Goal: Transaction & Acquisition: Purchase product/service

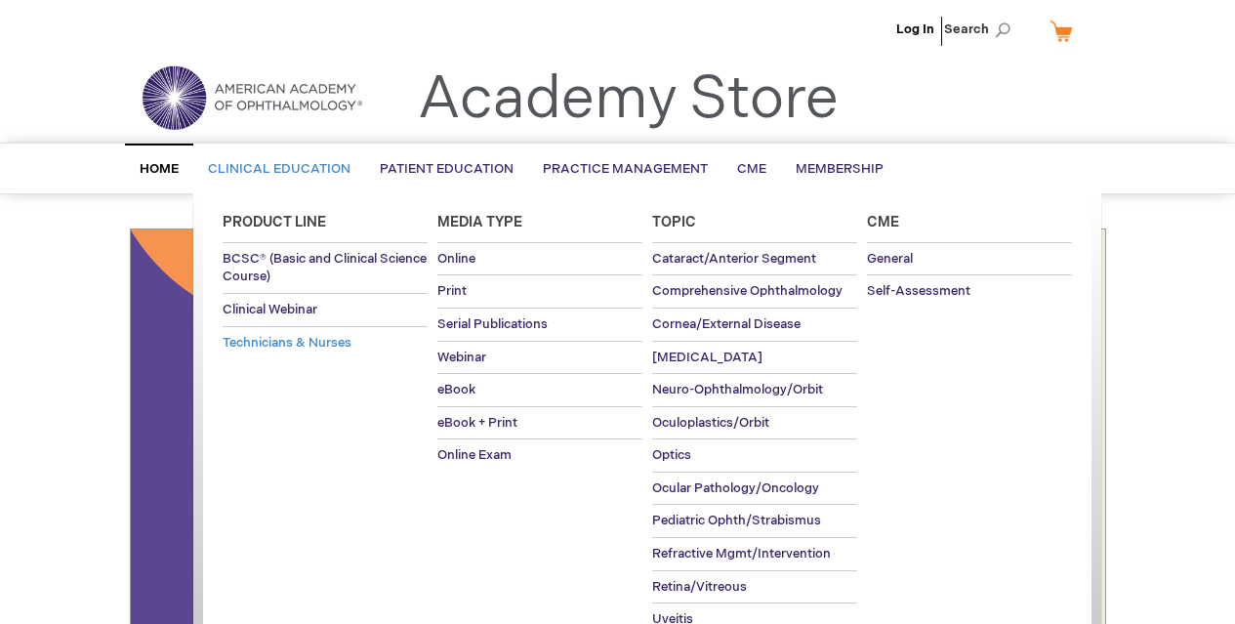
click at [313, 341] on span "Technicians & Nurses" at bounding box center [287, 343] width 129 height 16
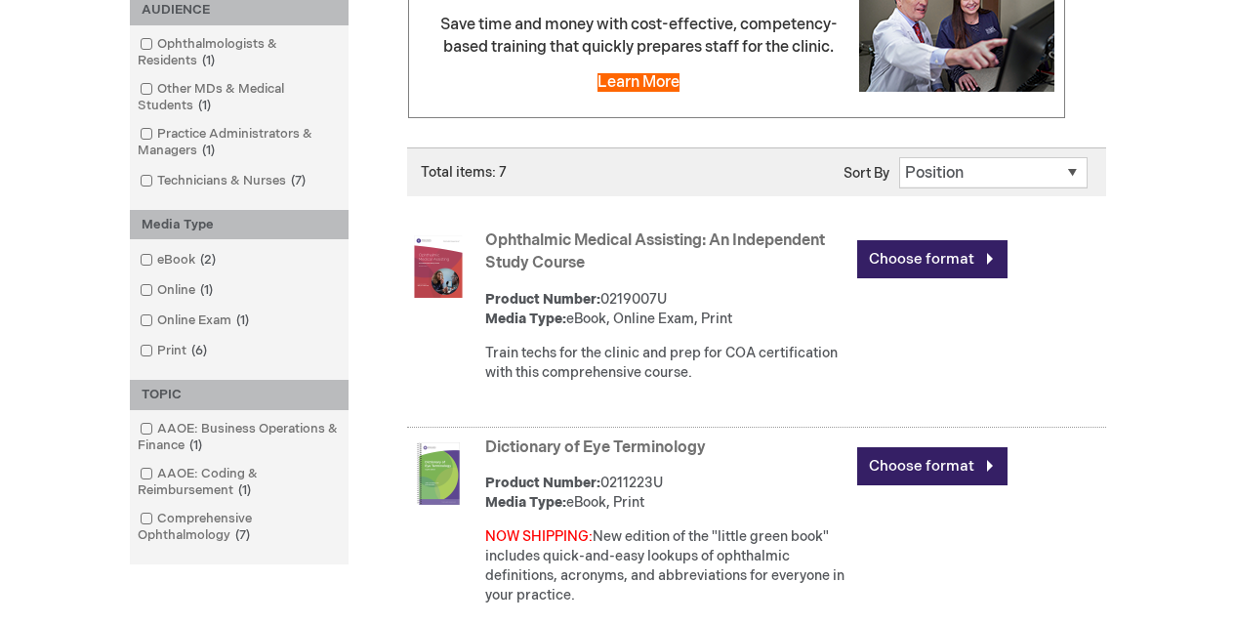
scroll to position [304, 0]
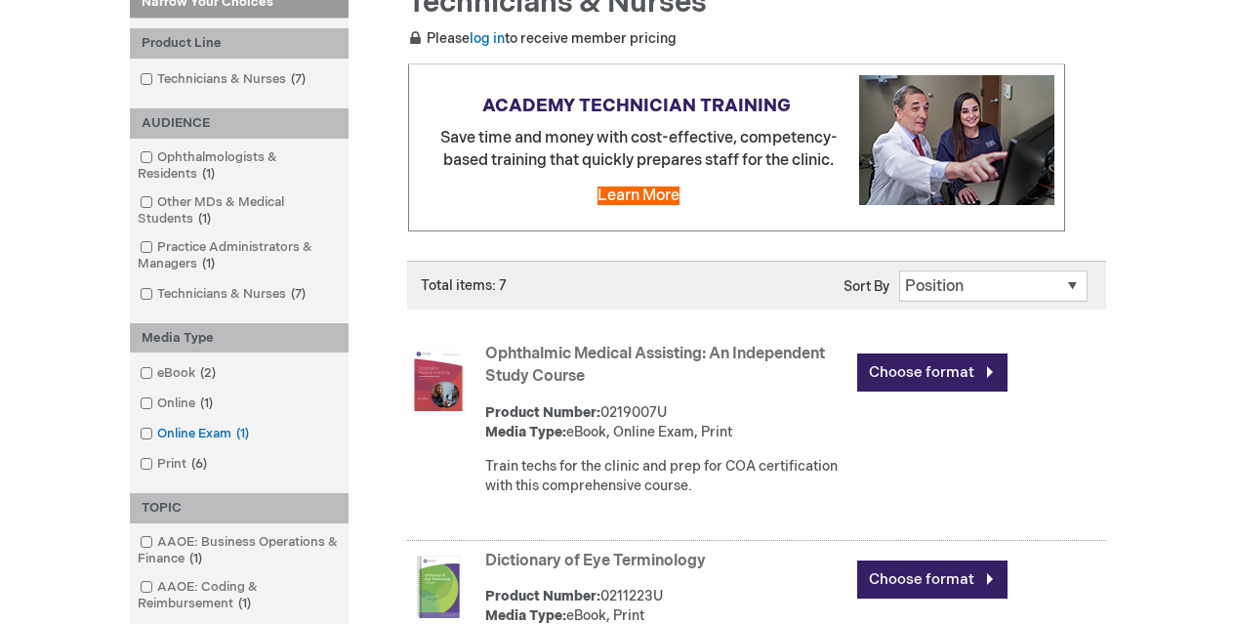
click at [191, 435] on link "Online Exam 1 item" at bounding box center [196, 434] width 122 height 19
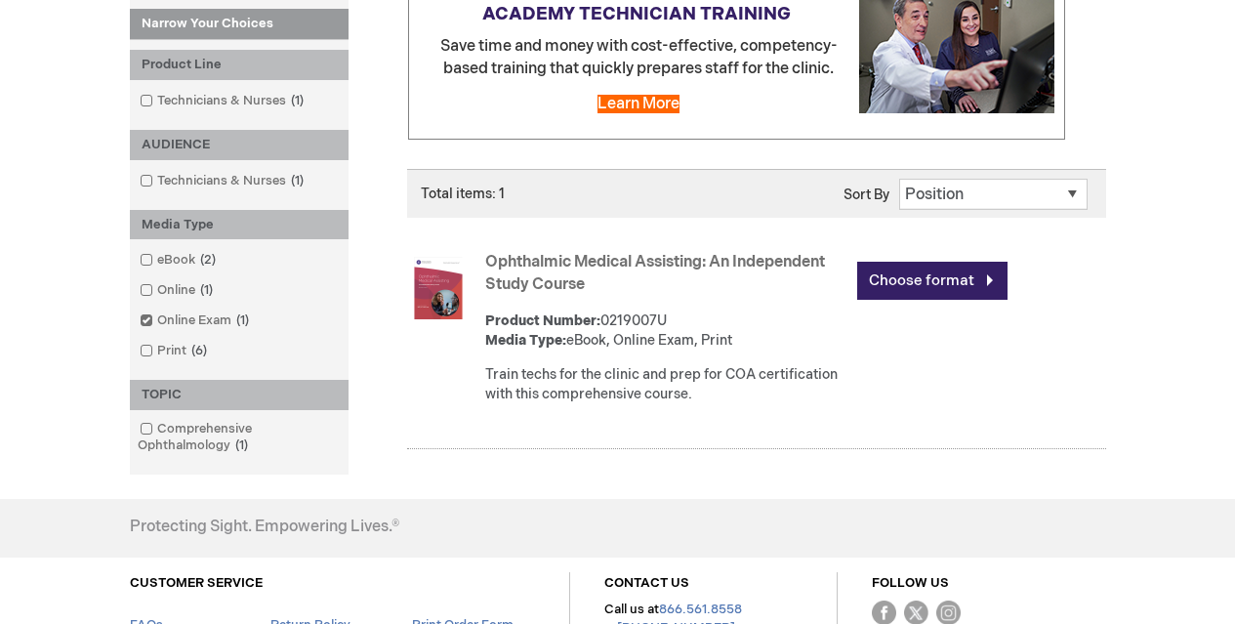
scroll to position [380, 0]
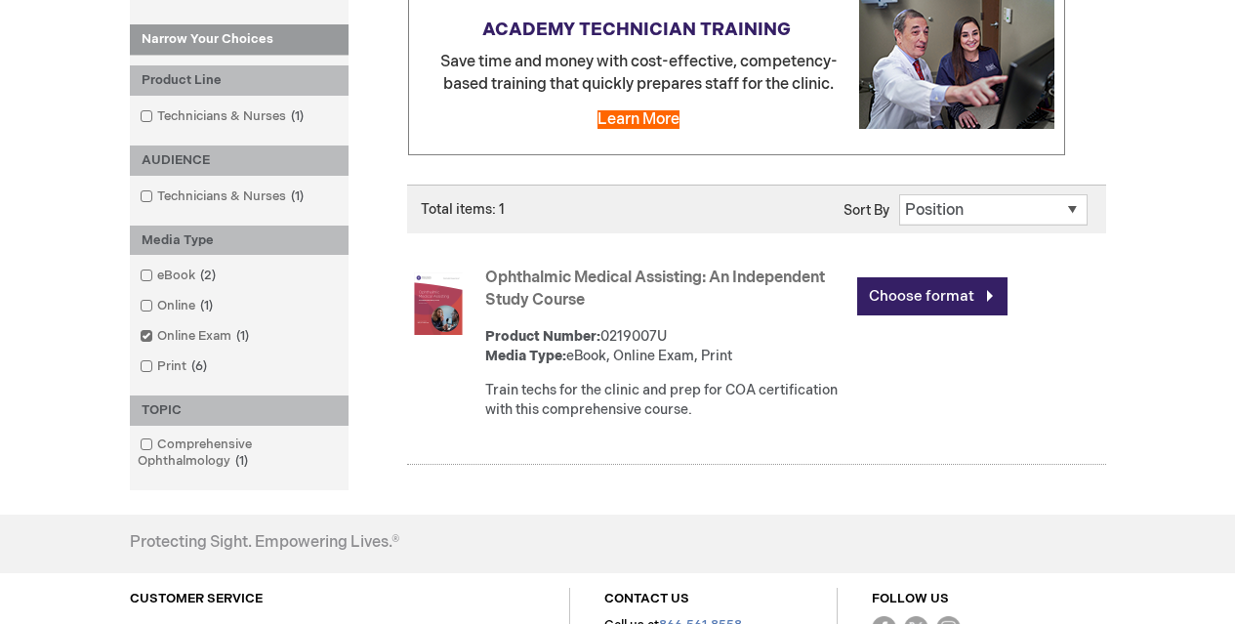
click at [579, 277] on link "Ophthalmic Medical Assisting: An Independent Study Course" at bounding box center [655, 289] width 340 height 41
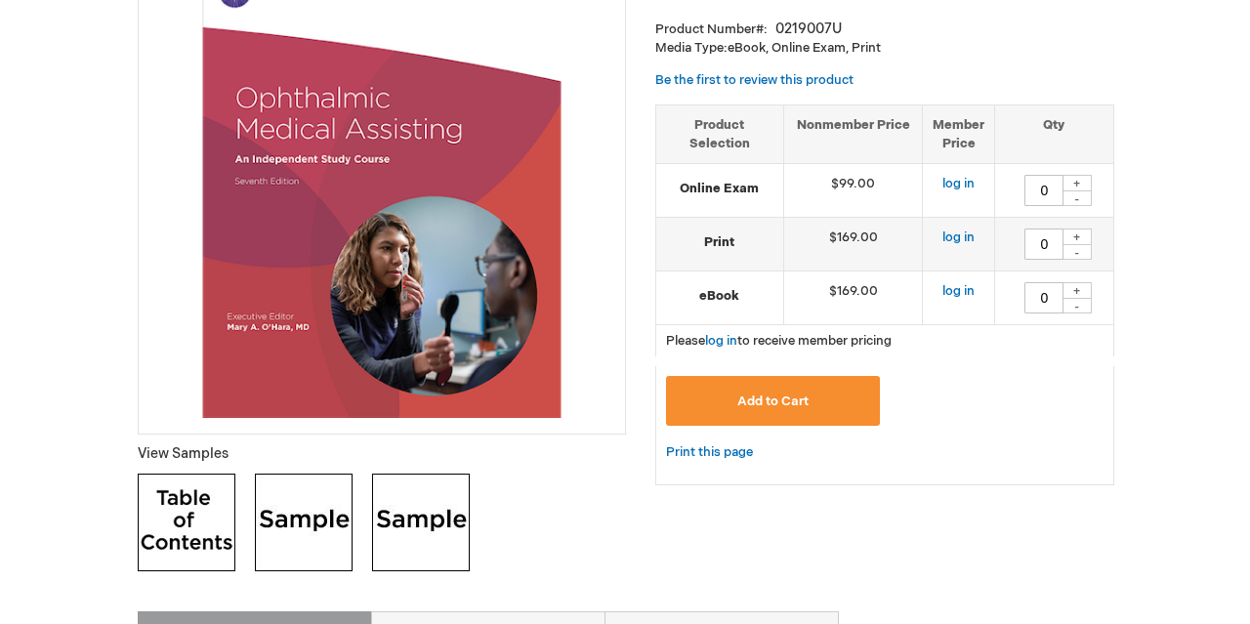
scroll to position [339, 0]
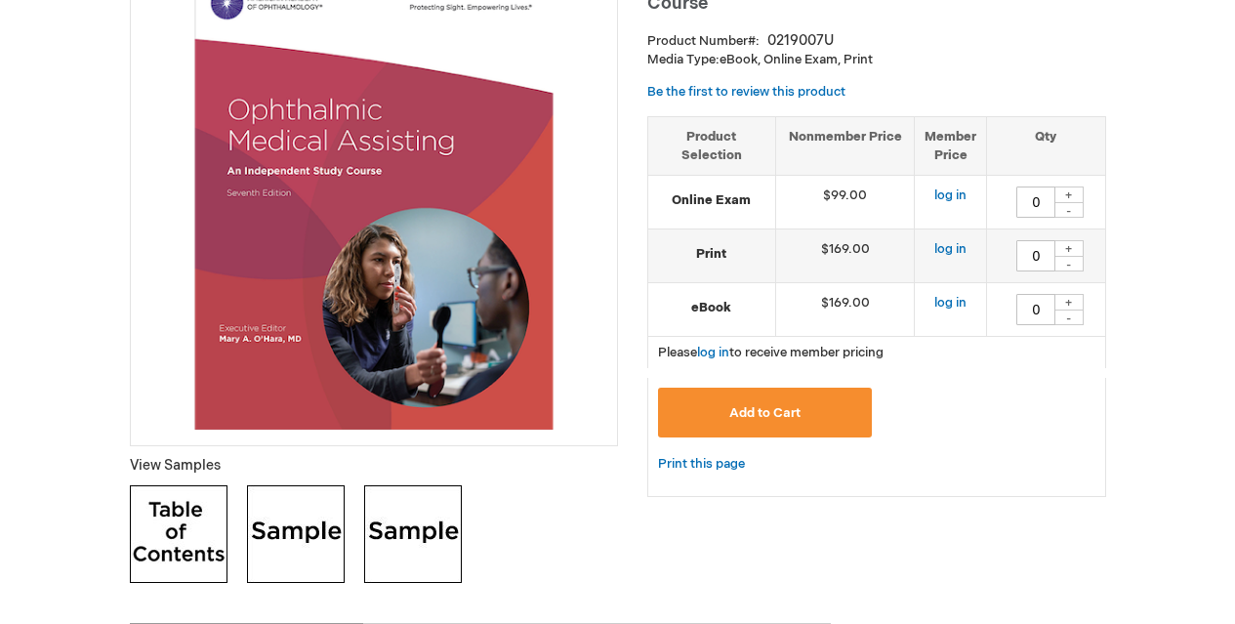
click at [1068, 199] on div "+" at bounding box center [1069, 194] width 29 height 17
type input "1"
click at [809, 409] on button "Add to Cart" at bounding box center [765, 413] width 215 height 50
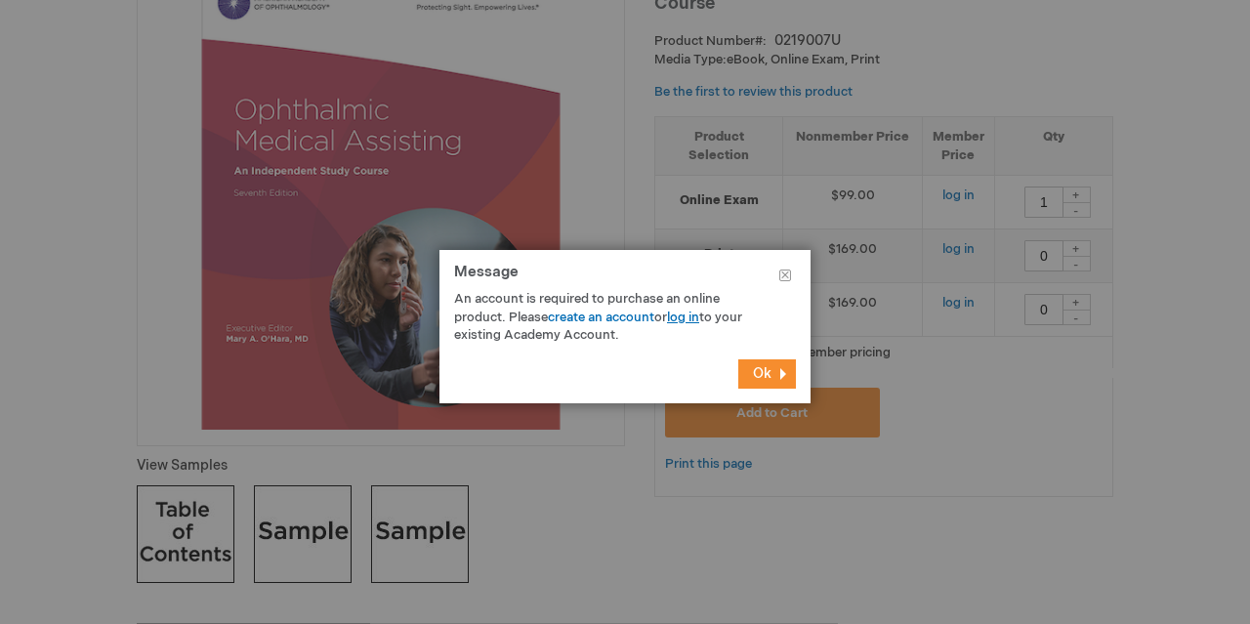
click at [697, 316] on link "log in" at bounding box center [683, 318] width 32 height 16
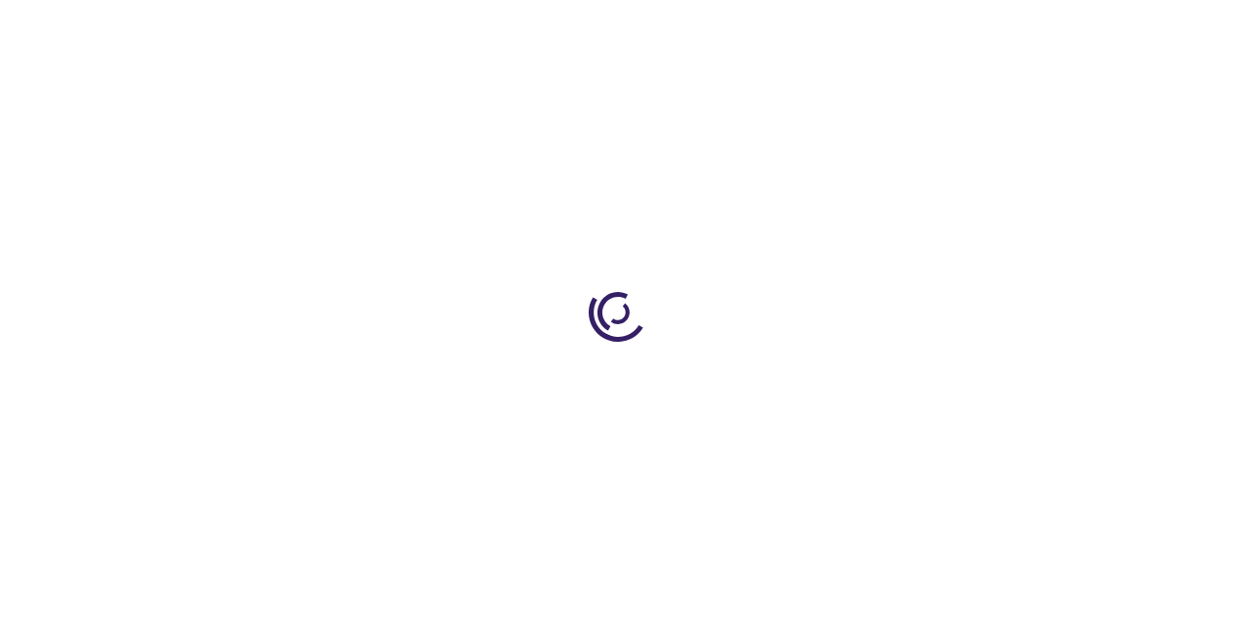
type input "0"
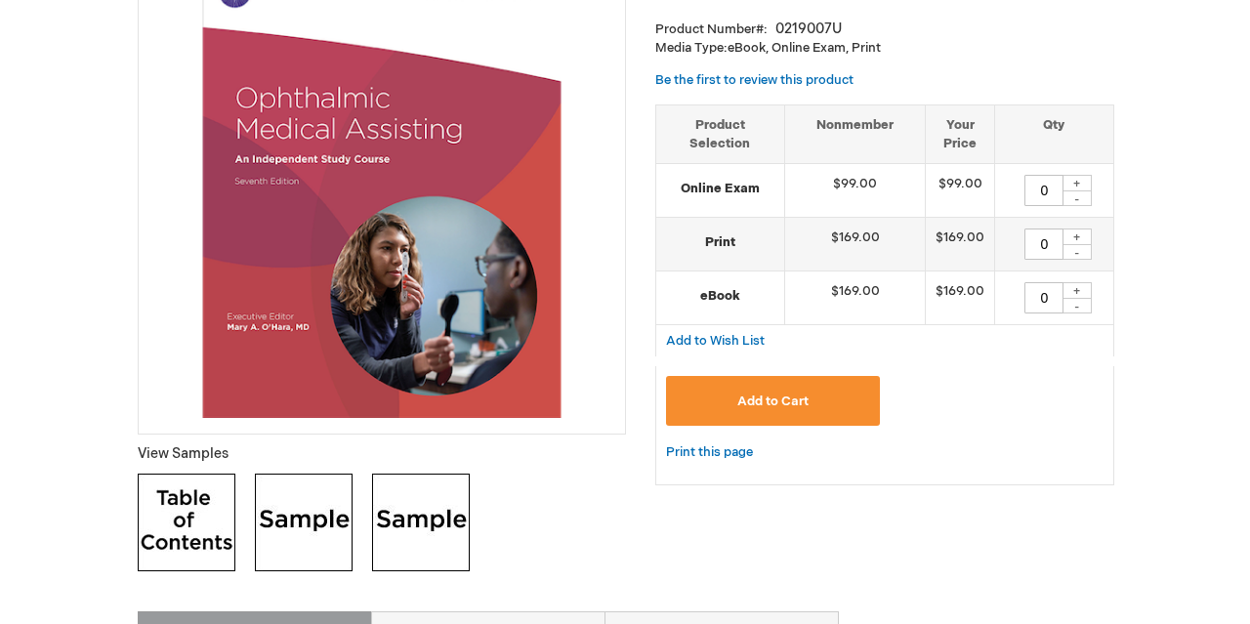
scroll to position [251, 0]
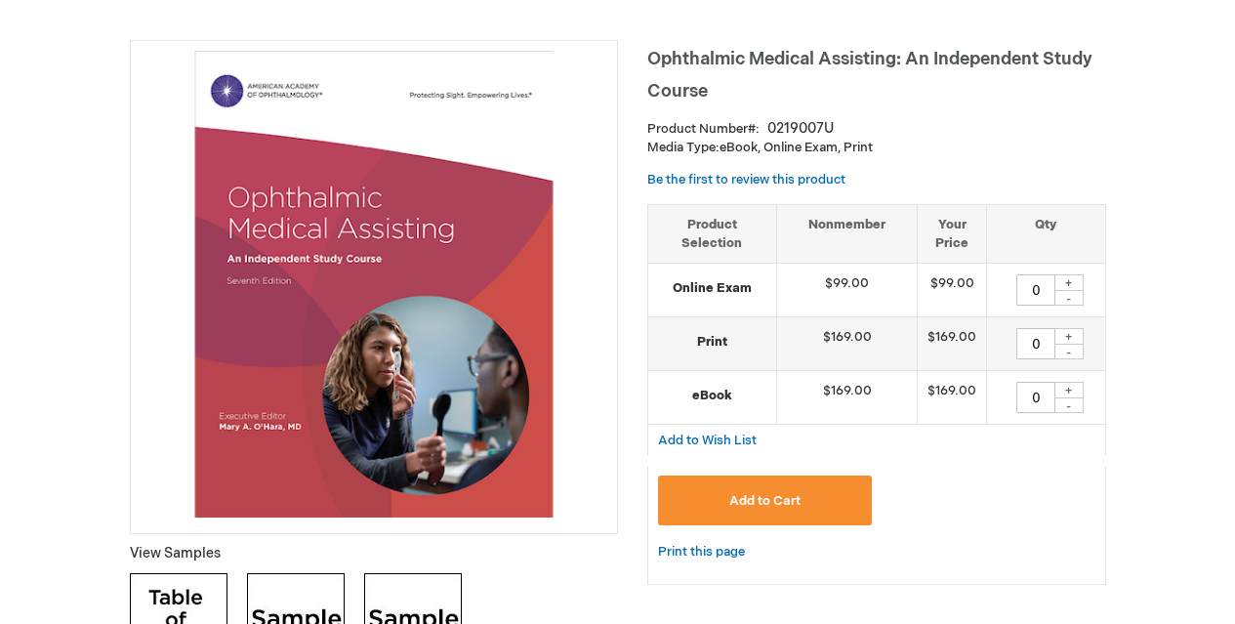
click at [1070, 281] on div "+" at bounding box center [1069, 282] width 29 height 17
type input "1"
click at [797, 506] on span "Add to Cart" at bounding box center [764, 501] width 71 height 16
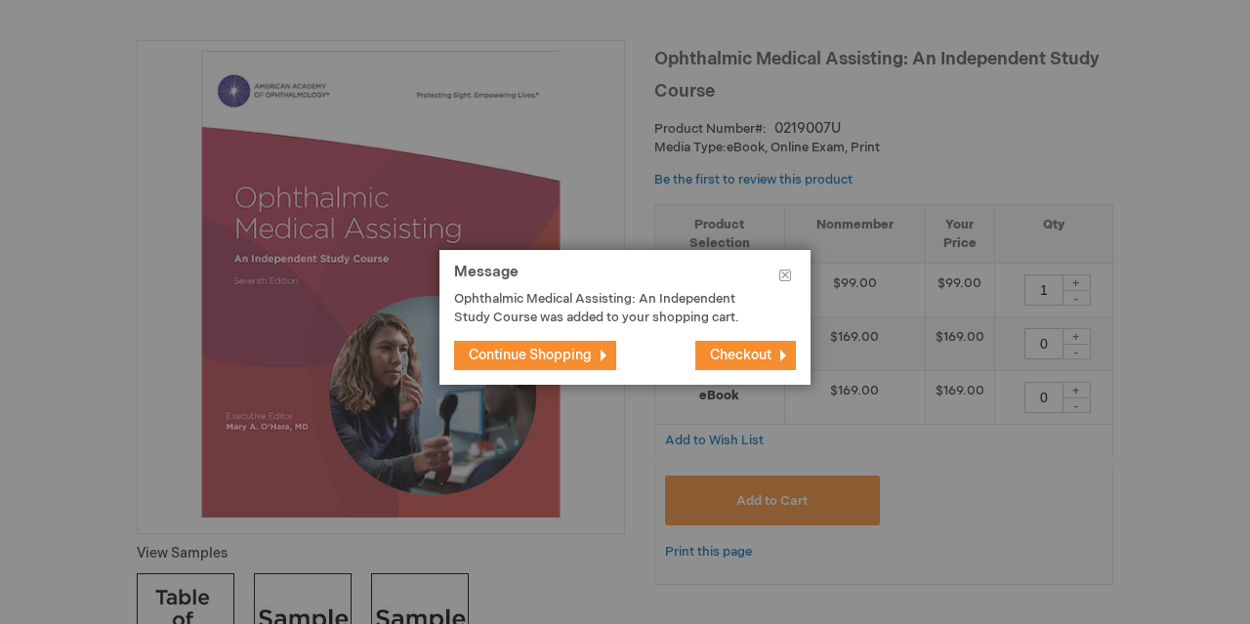
click at [741, 356] on span "Checkout" at bounding box center [741, 355] width 62 height 17
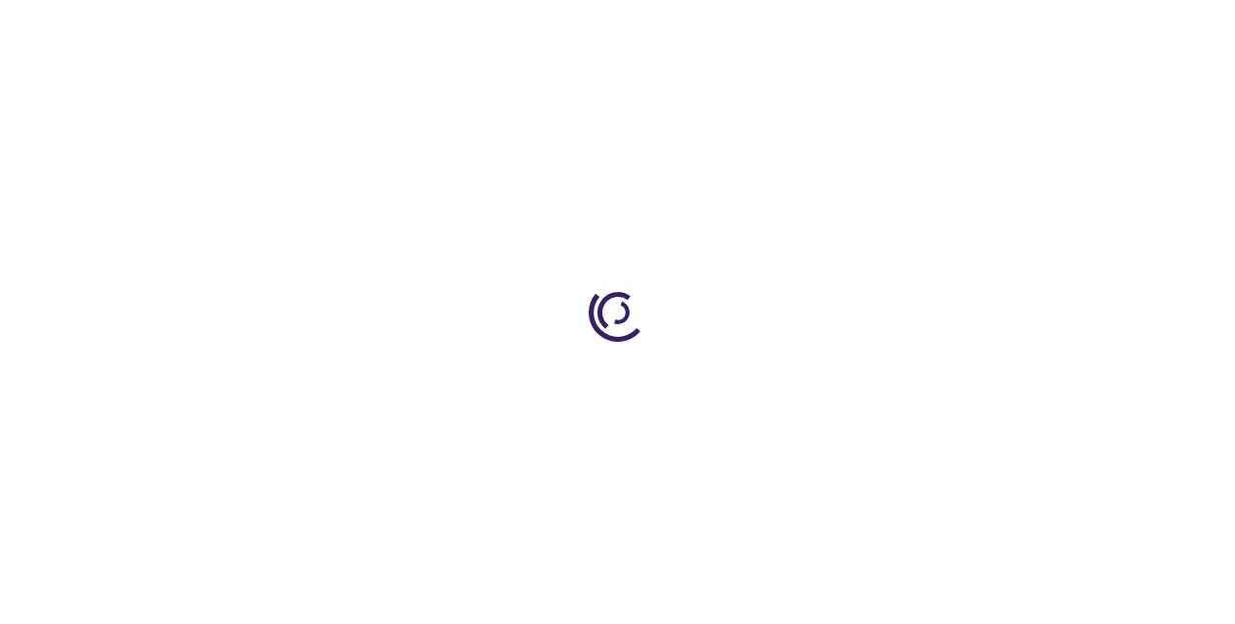
select select "US"
select select "19"
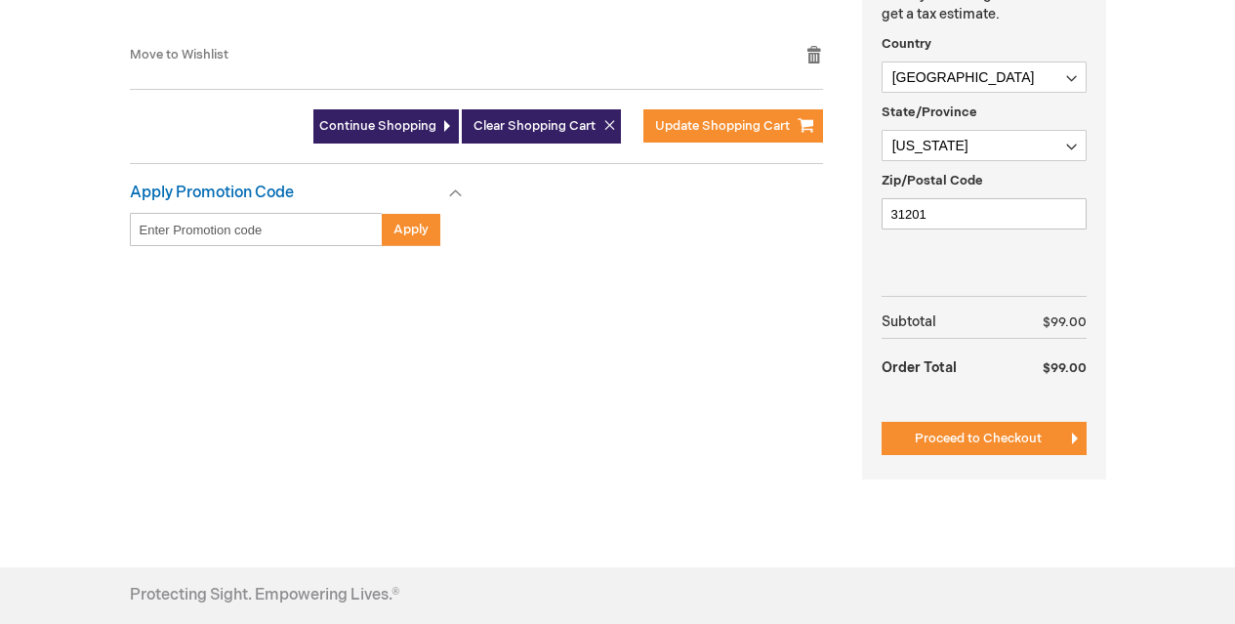
scroll to position [653, 0]
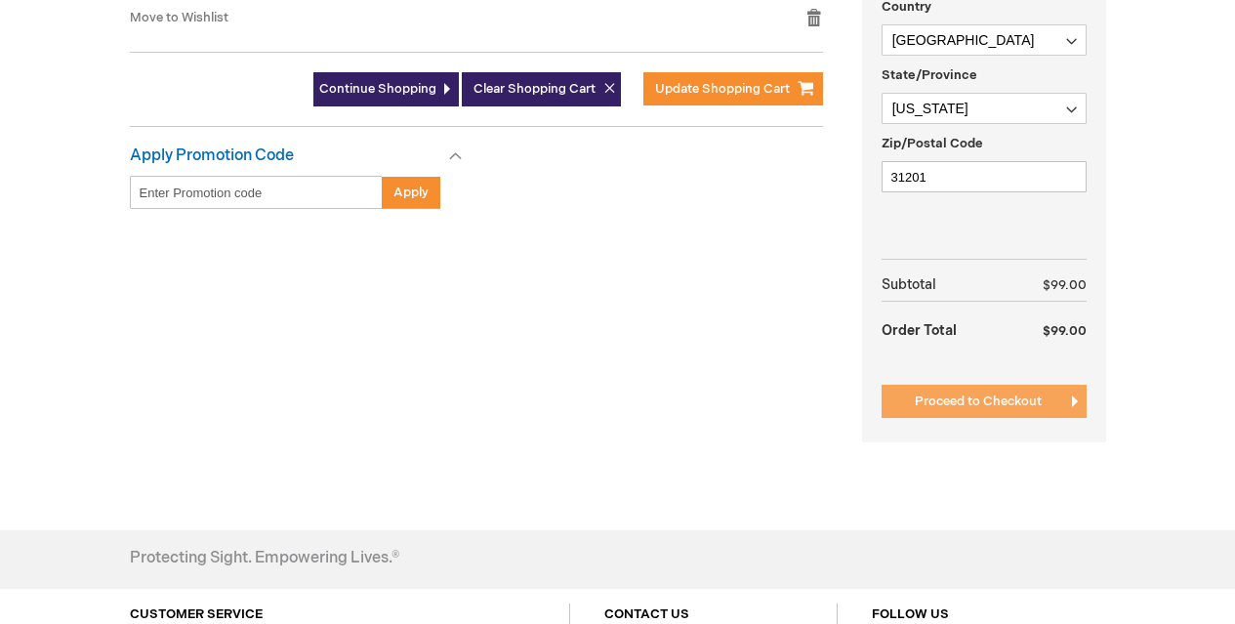
click at [982, 405] on span "Proceed to Checkout" at bounding box center [978, 401] width 127 height 16
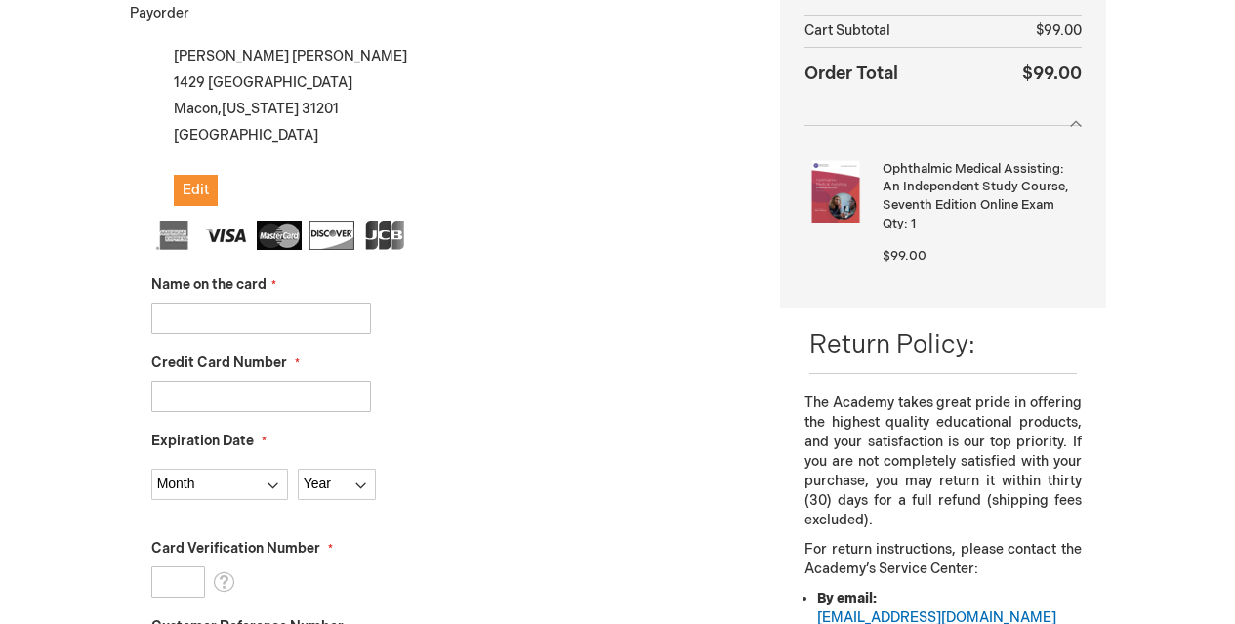
scroll to position [387, 0]
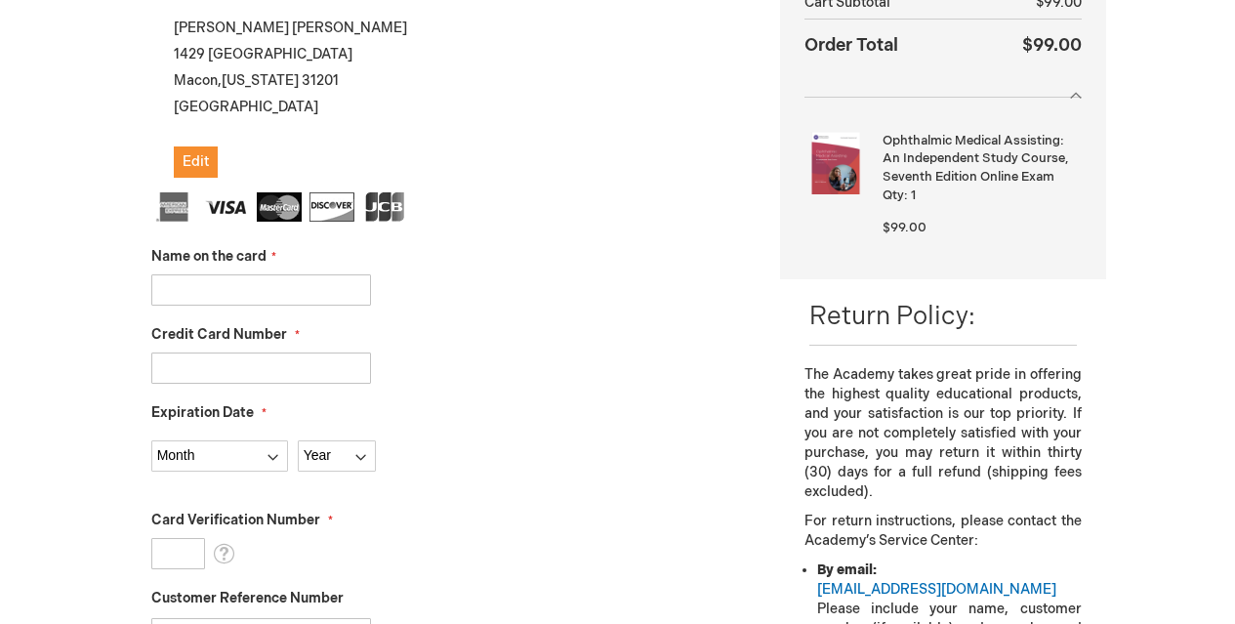
click at [302, 291] on input "Name on the card" at bounding box center [261, 289] width 220 height 31
type input "Diane Vaughn"
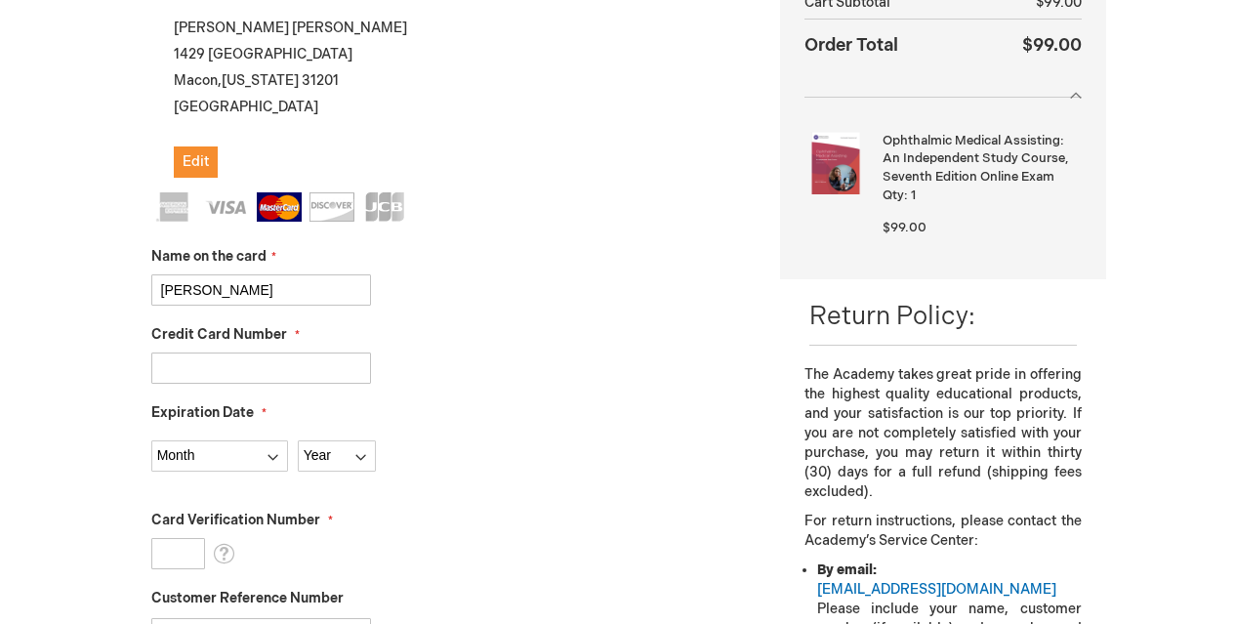
type input "5119240007337032"
click at [272, 462] on select "Month 01 - January 02 - February 03 - March 04 - April 05 - May 06 - June 07 - …" at bounding box center [219, 455] width 137 height 31
select select "3"
click at [151, 440] on select "Month 01 - January 02 - February 03 - March 04 - April 05 - May 06 - June 07 - …" at bounding box center [219, 455] width 137 height 31
click at [333, 372] on input "5119240007337032" at bounding box center [261, 367] width 220 height 31
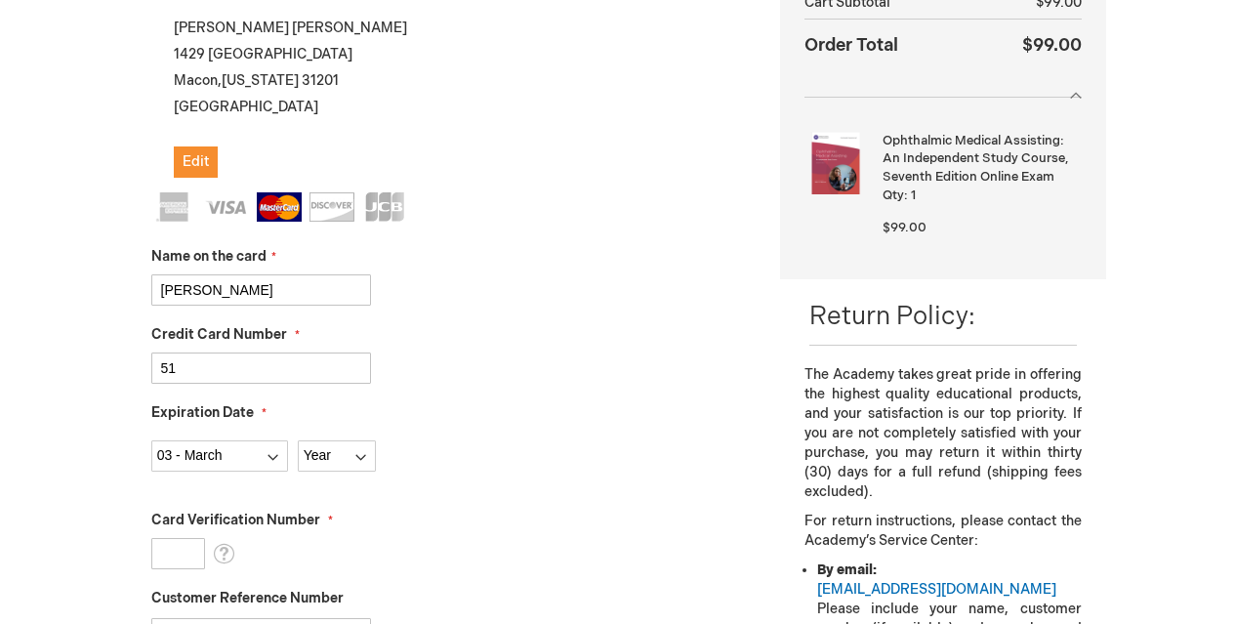
type input "5"
drag, startPoint x: 252, startPoint y: 285, endPoint x: 129, endPoint y: 307, distance: 124.9
click at [130, 307] on div "My billing and shipping address are the same Vicki Grimsley 1429 Oglethorpe Str…" at bounding box center [441, 479] width 622 height 928
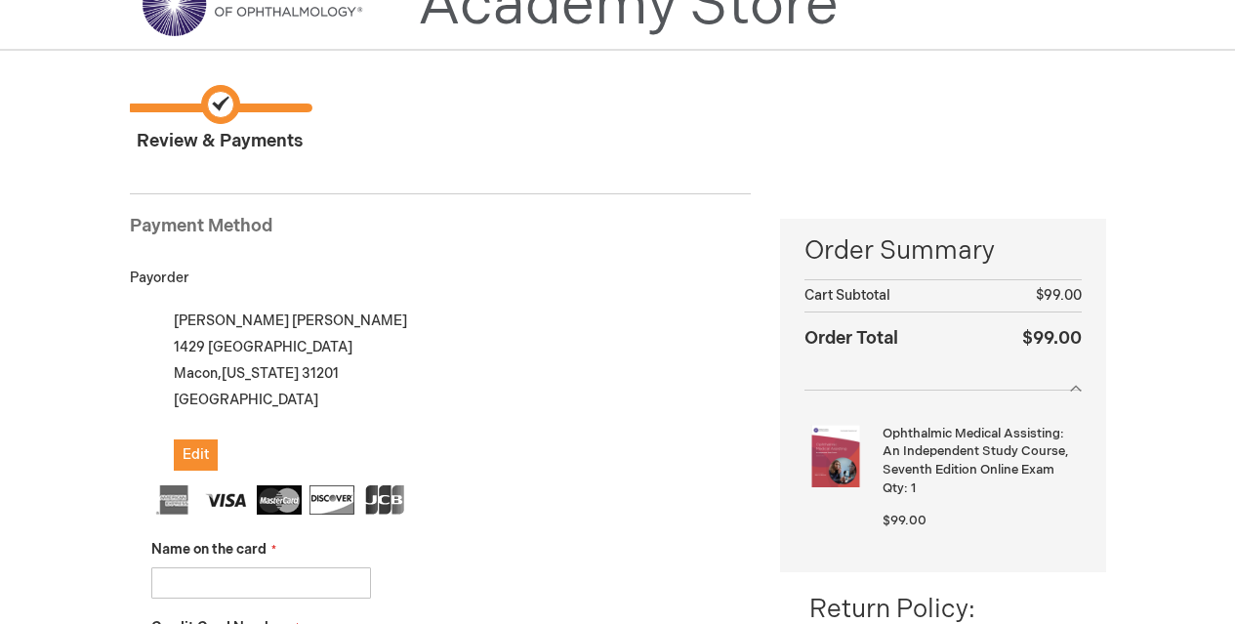
scroll to position [0, 0]
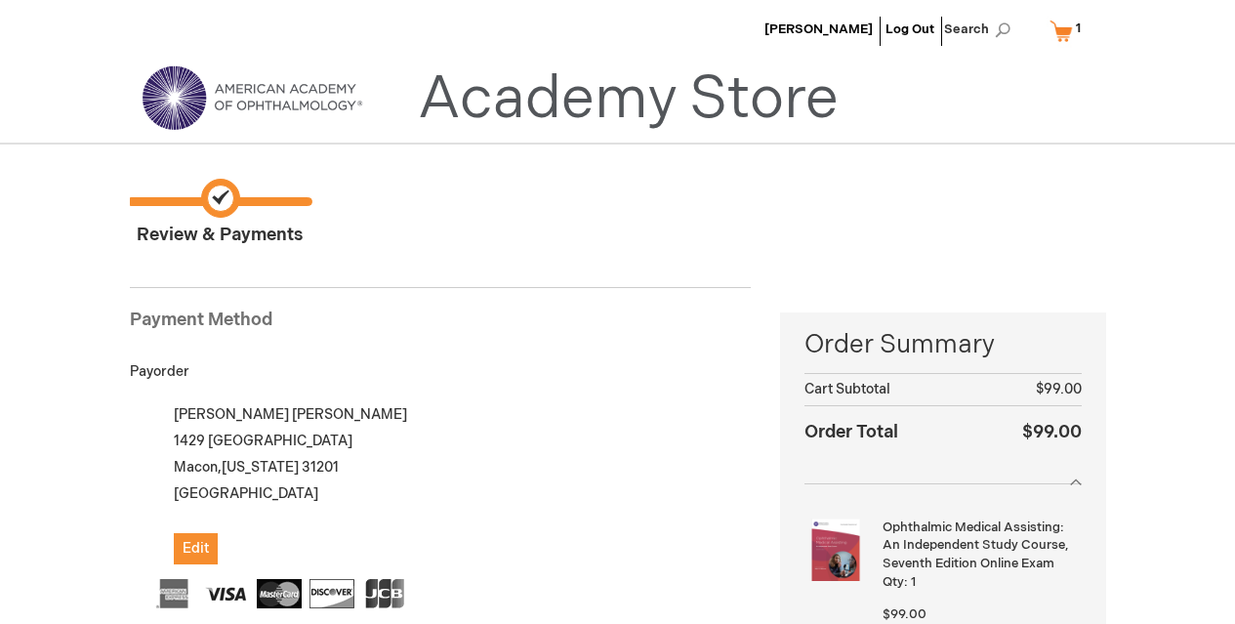
click at [1060, 34] on link "My Cart 1 1 items" at bounding box center [1070, 31] width 48 height 34
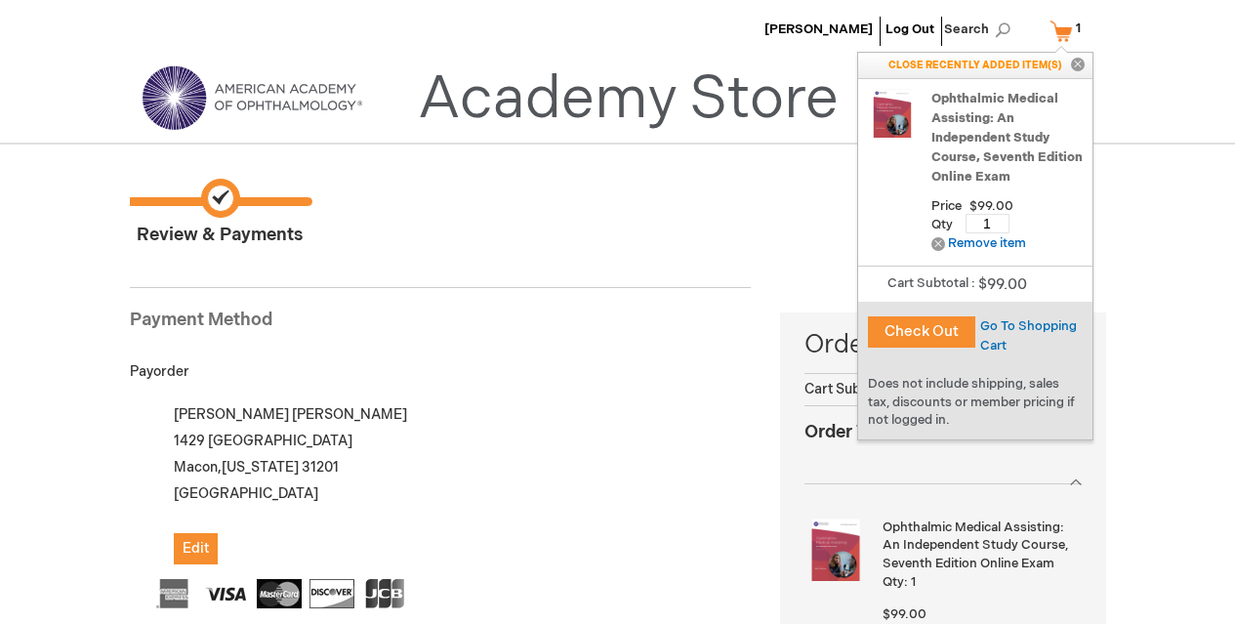
click at [1080, 63] on button "Close" at bounding box center [1077, 65] width 29 height 25
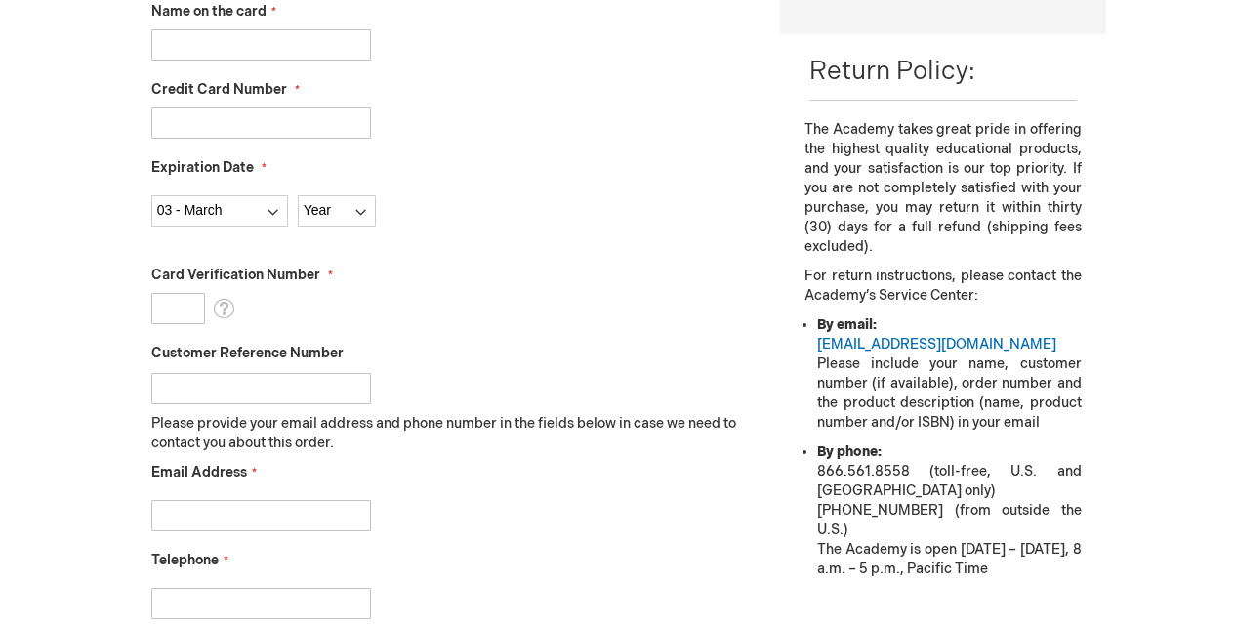
scroll to position [587, 0]
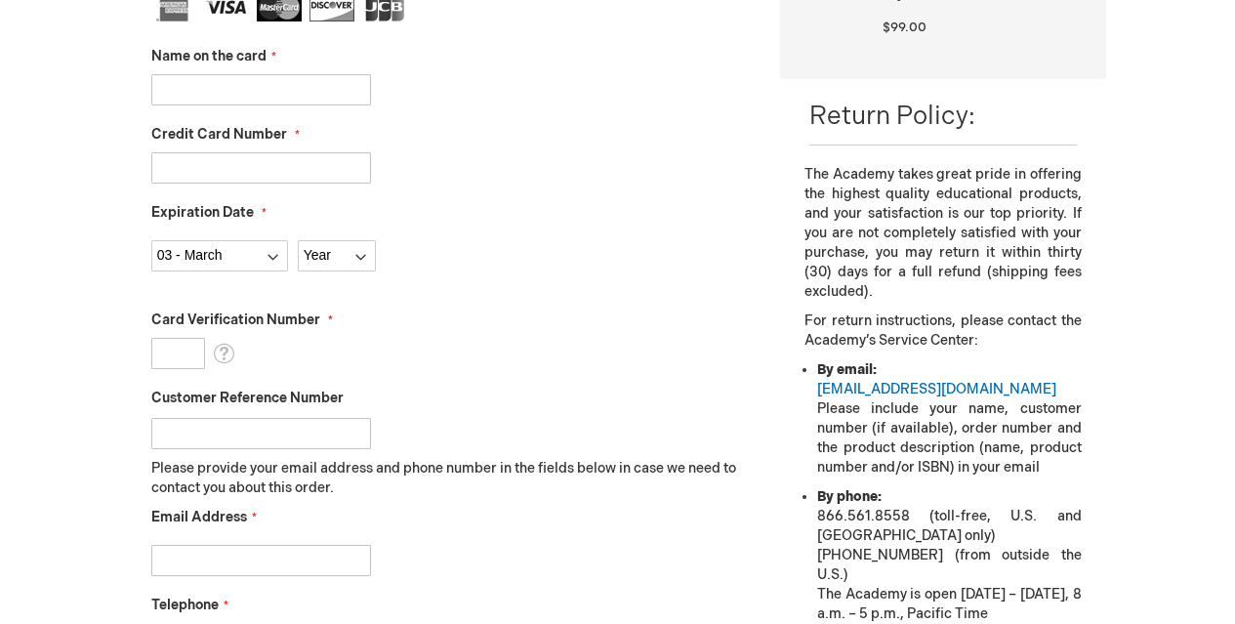
click at [210, 93] on input "Name on the card" at bounding box center [261, 89] width 220 height 31
type input "d"
type input "Diane Vaughn"
type input "5119240007337032"
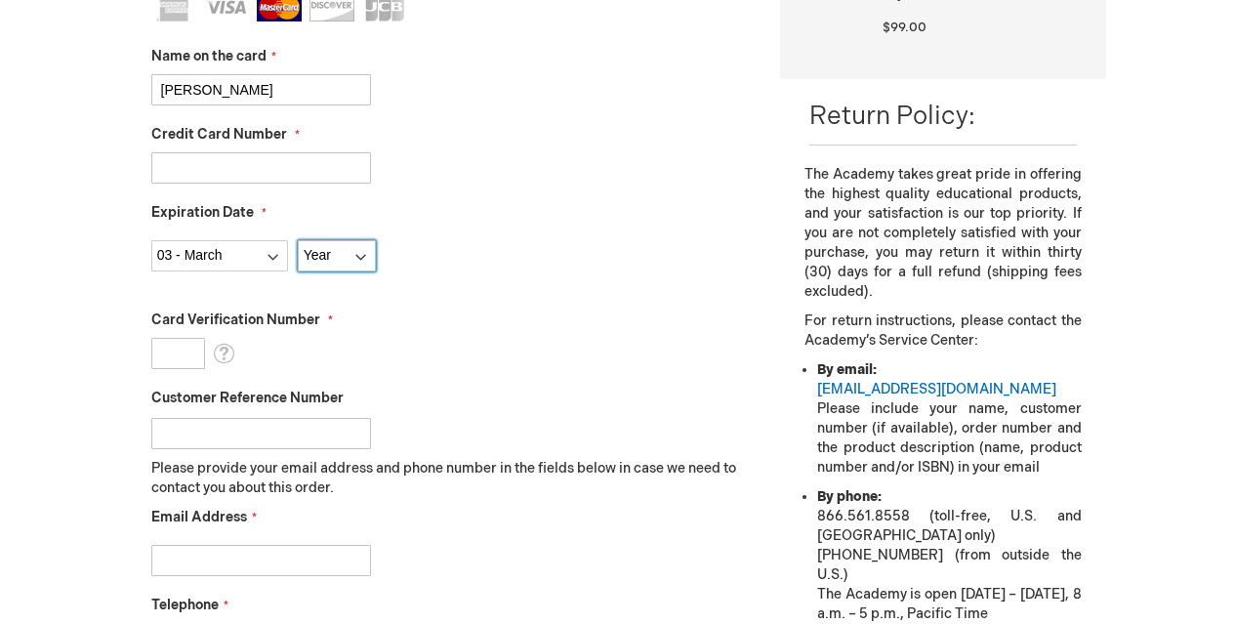
click at [360, 257] on select "Year 2025 2026 2027 2028 2029 2030 2031 2032 2033 2034 2035" at bounding box center [337, 255] width 78 height 31
select select "2029"
click at [298, 240] on select "Year 2025 2026 2027 2028 2029 2030 2031 2032 2033 2034 2035" at bounding box center [337, 255] width 78 height 31
click at [179, 356] on input "Card Verification Number" at bounding box center [178, 353] width 54 height 31
type input "409"
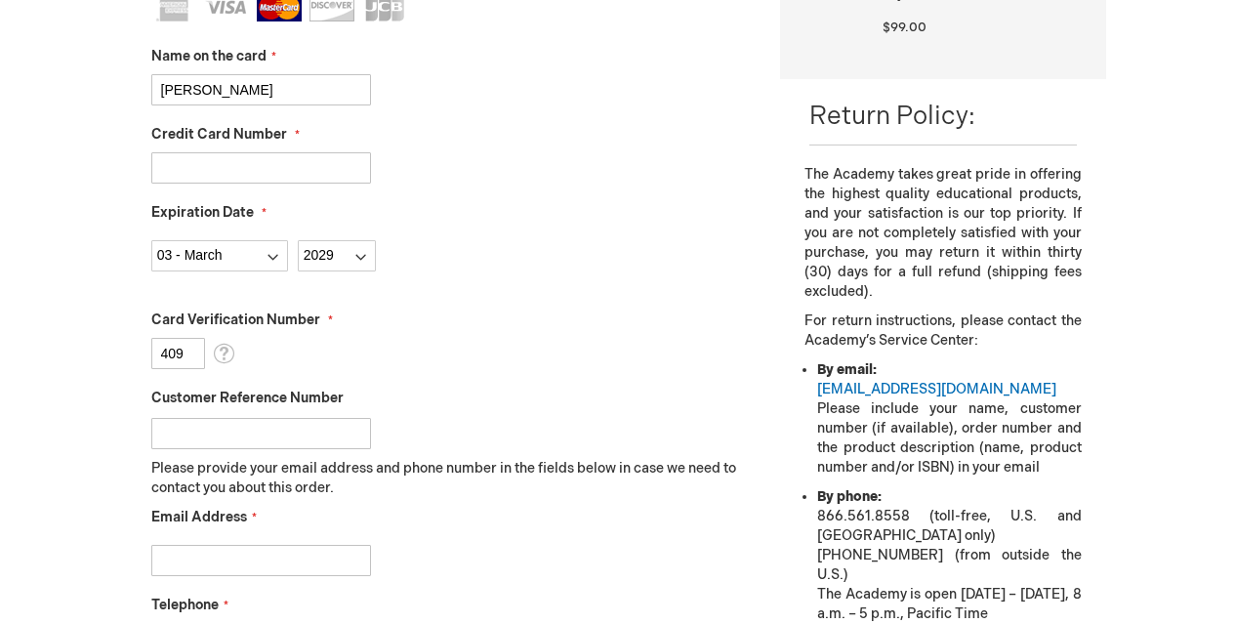
click at [239, 436] on input "Customer Reference Number" at bounding box center [261, 433] width 220 height 31
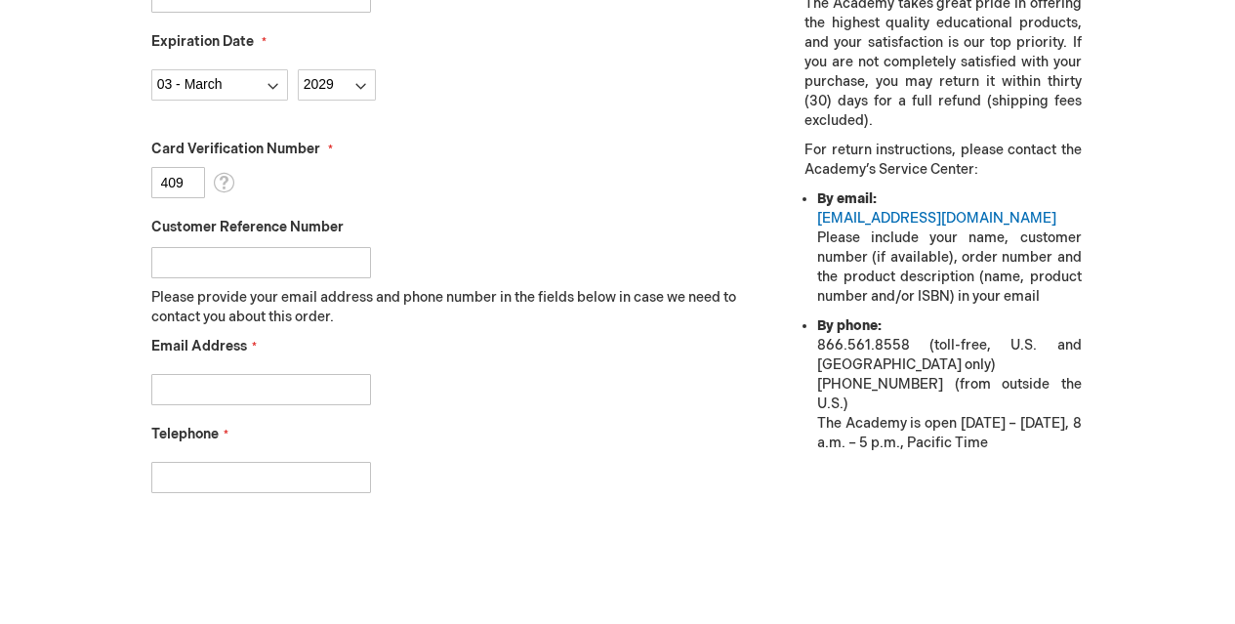
scroll to position [765, 0]
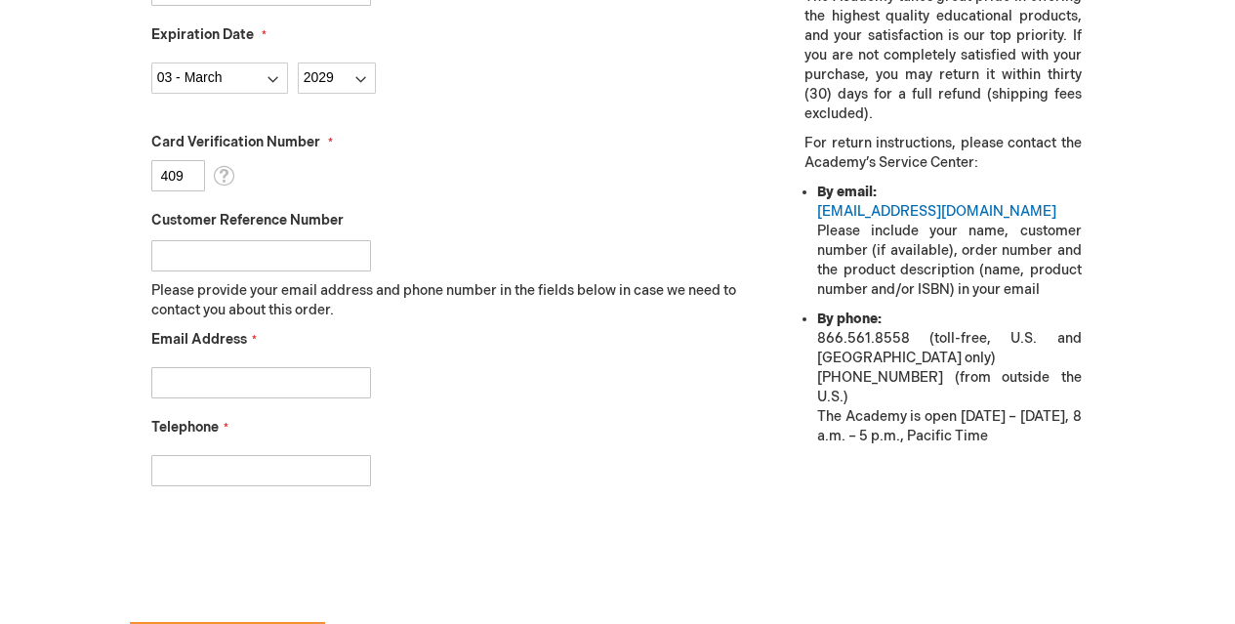
click at [246, 383] on input "Email Address" at bounding box center [261, 382] width 220 height 31
type input "vgrimsley@eyehealthamerica.com"
click at [175, 472] on input "Telephone" at bounding box center [261, 470] width 220 height 31
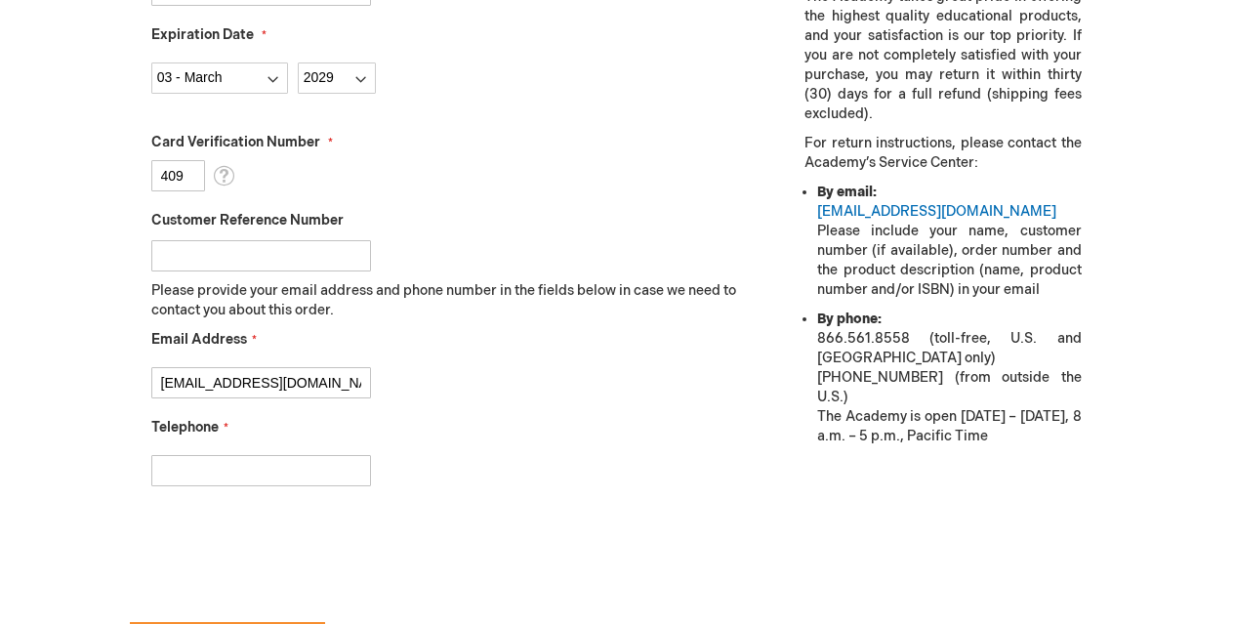
type input "4787437061"
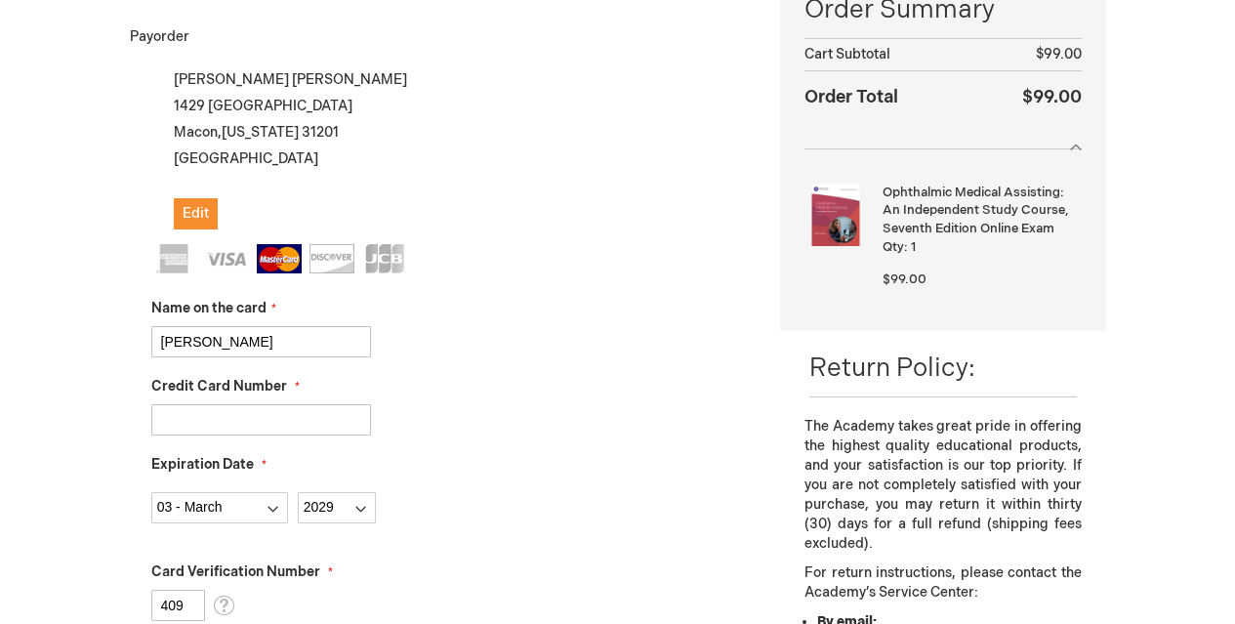
scroll to position [1015, 0]
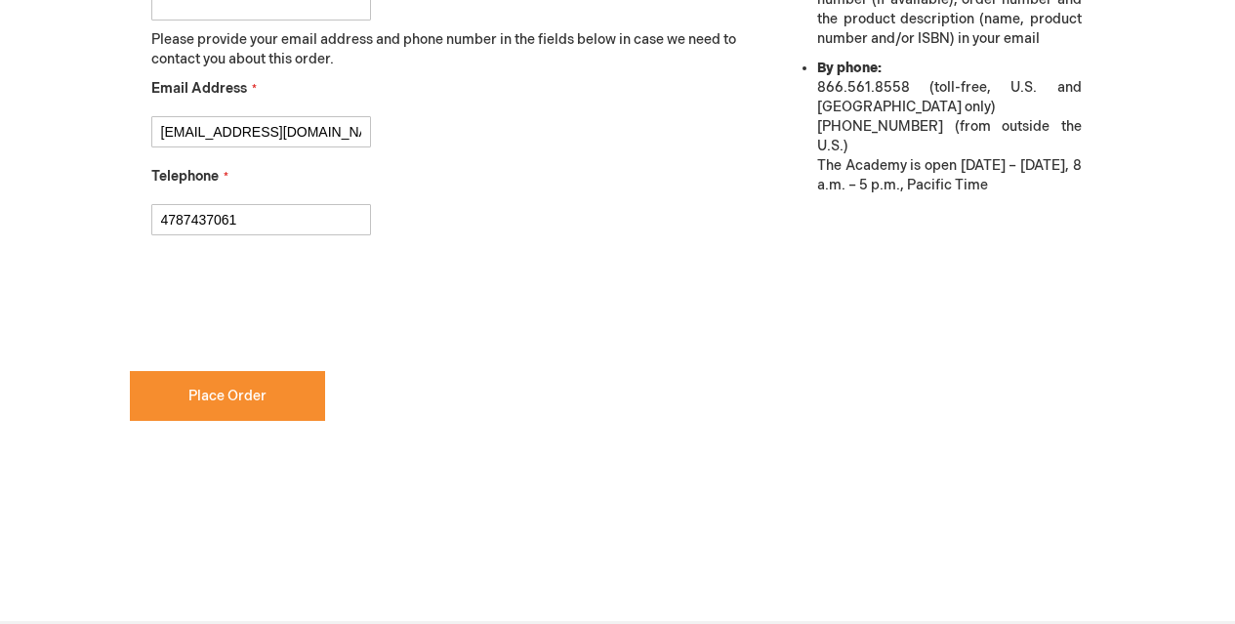
checkbox input "true"
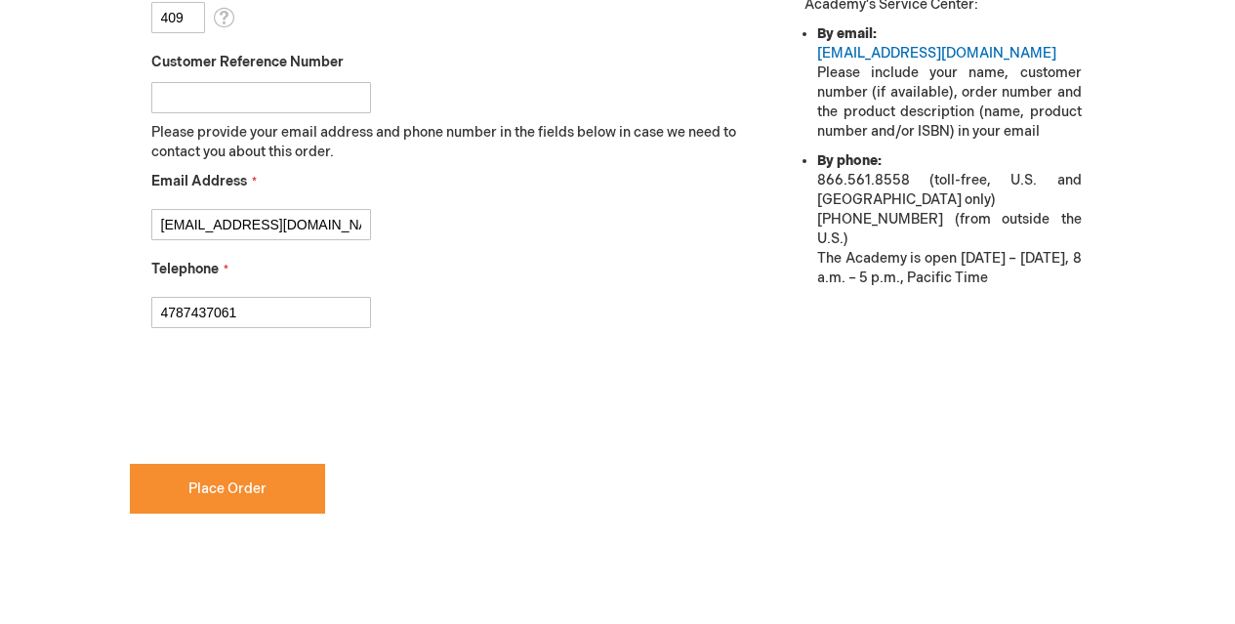
scroll to position [958, 0]
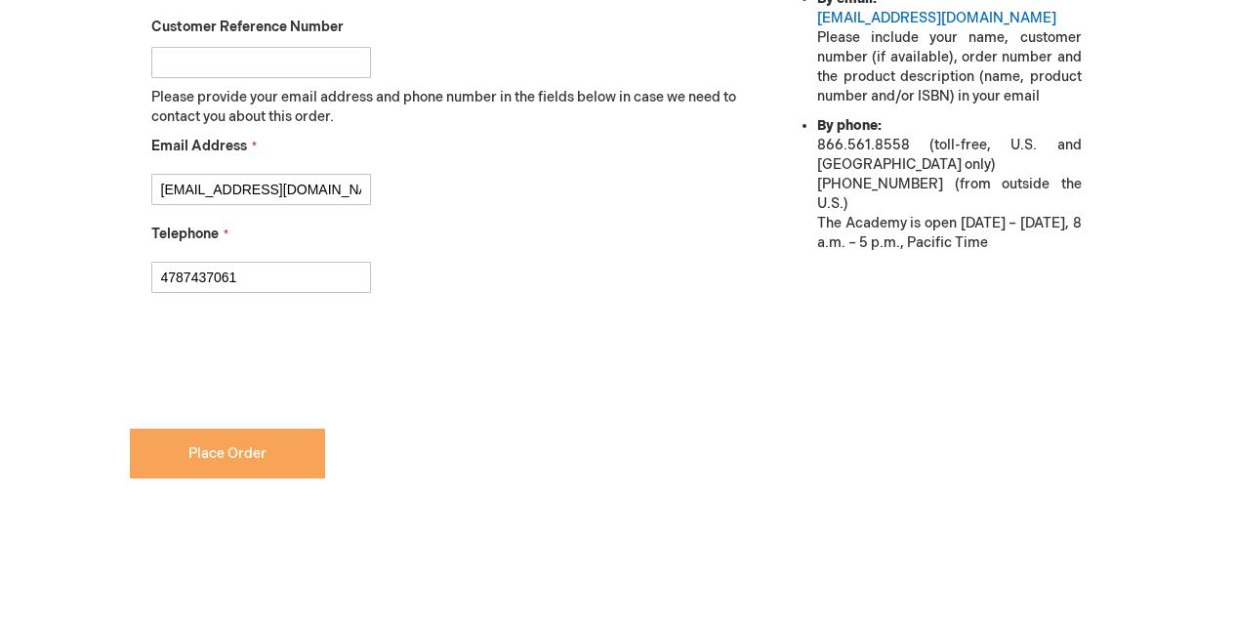
click at [225, 454] on span "Place Order" at bounding box center [227, 453] width 78 height 17
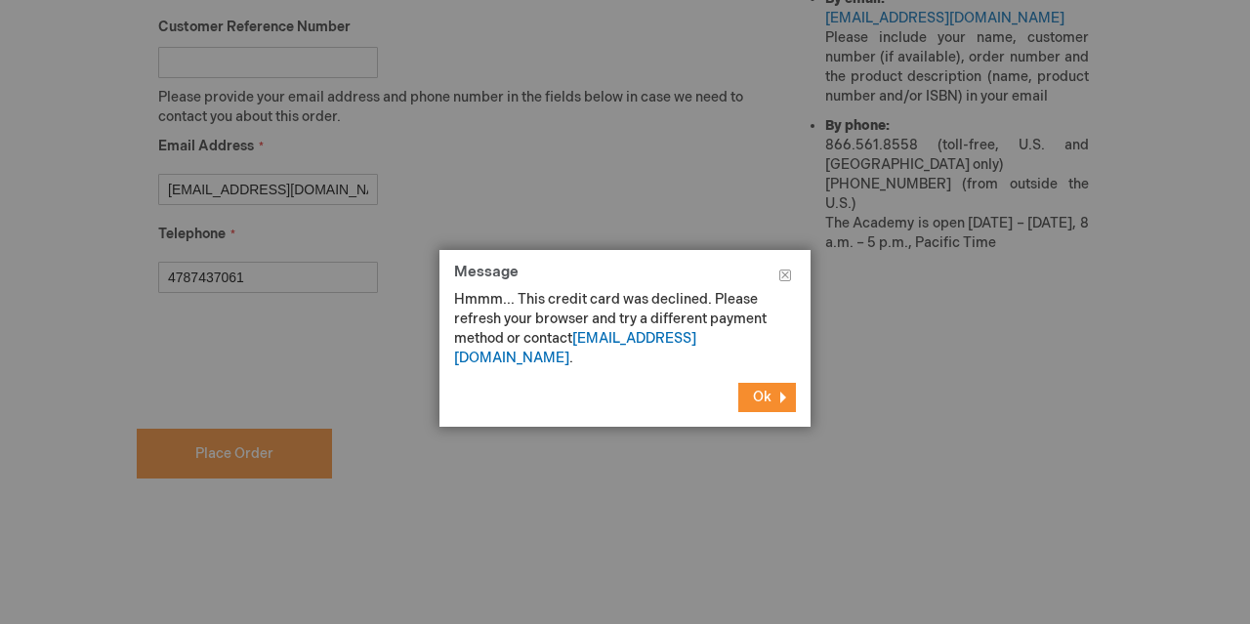
click at [766, 389] on span "Ok" at bounding box center [762, 397] width 19 height 17
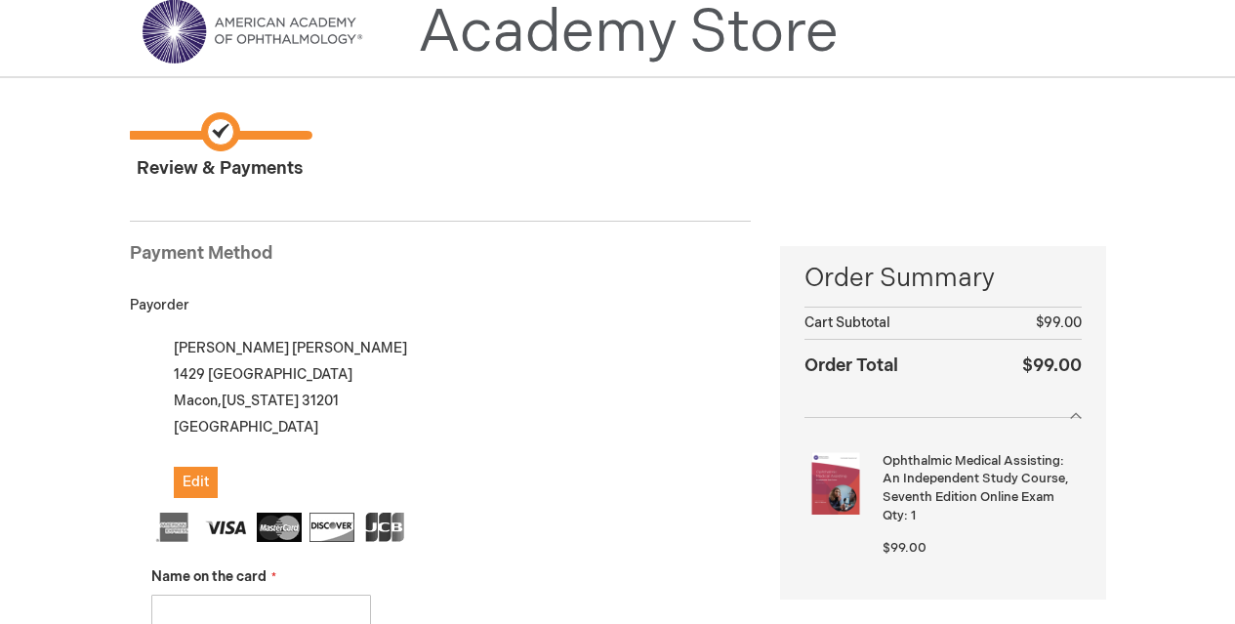
scroll to position [27, 0]
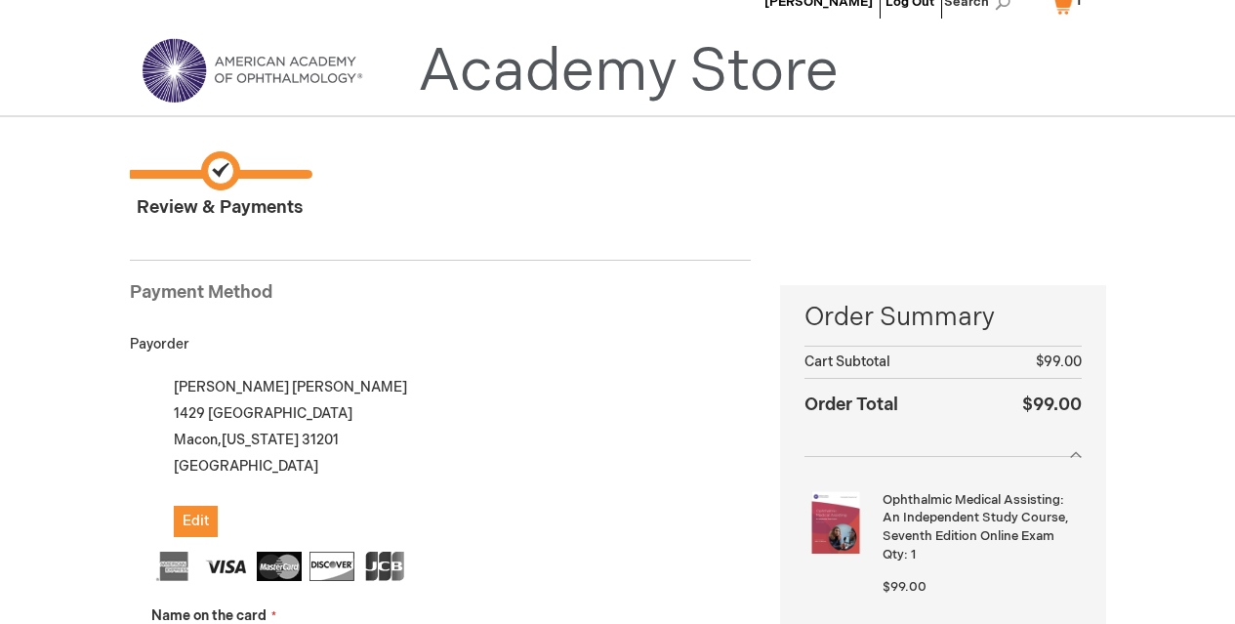
click at [235, 390] on div "Vicki Grimsley 1429 Oglethorpe Street Macon , Georgia 31201 United States Edit" at bounding box center [451, 455] width 600 height 163
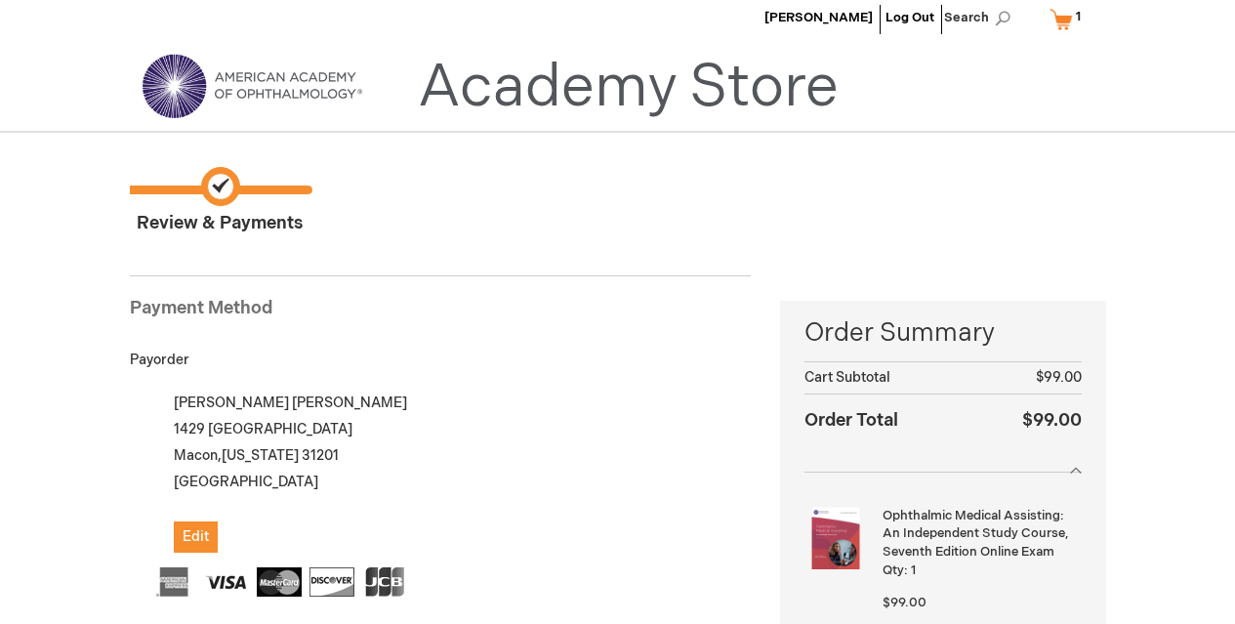
scroll to position [0, 0]
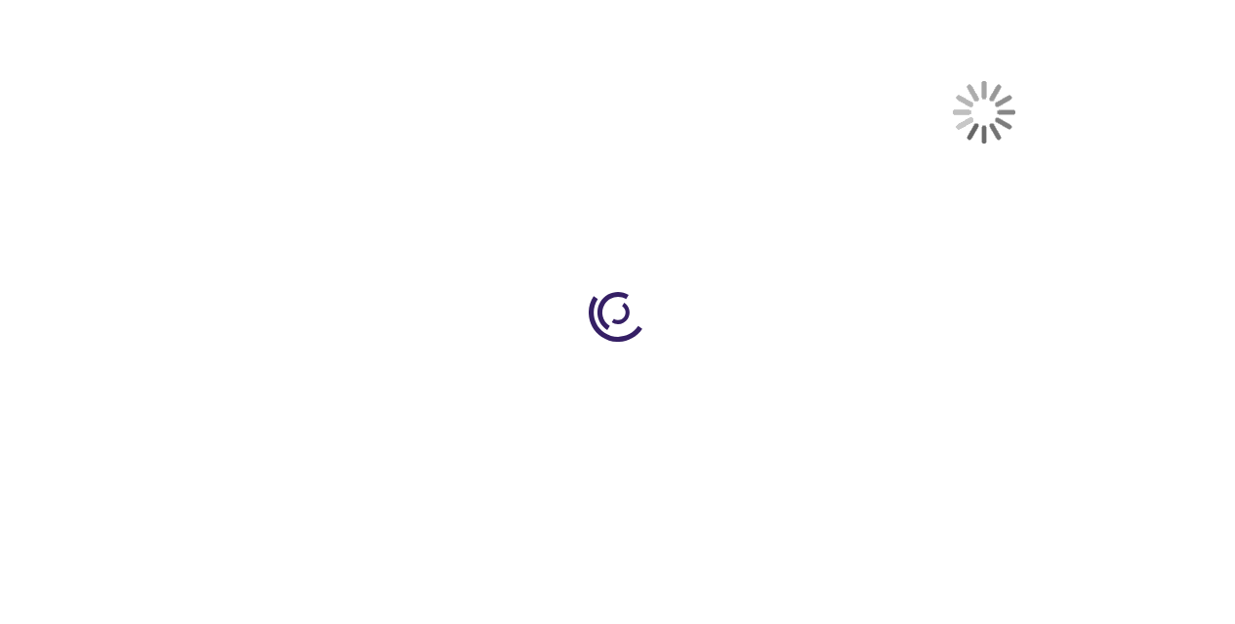
select select "US"
select select "19"
type input "1"
type input "0"
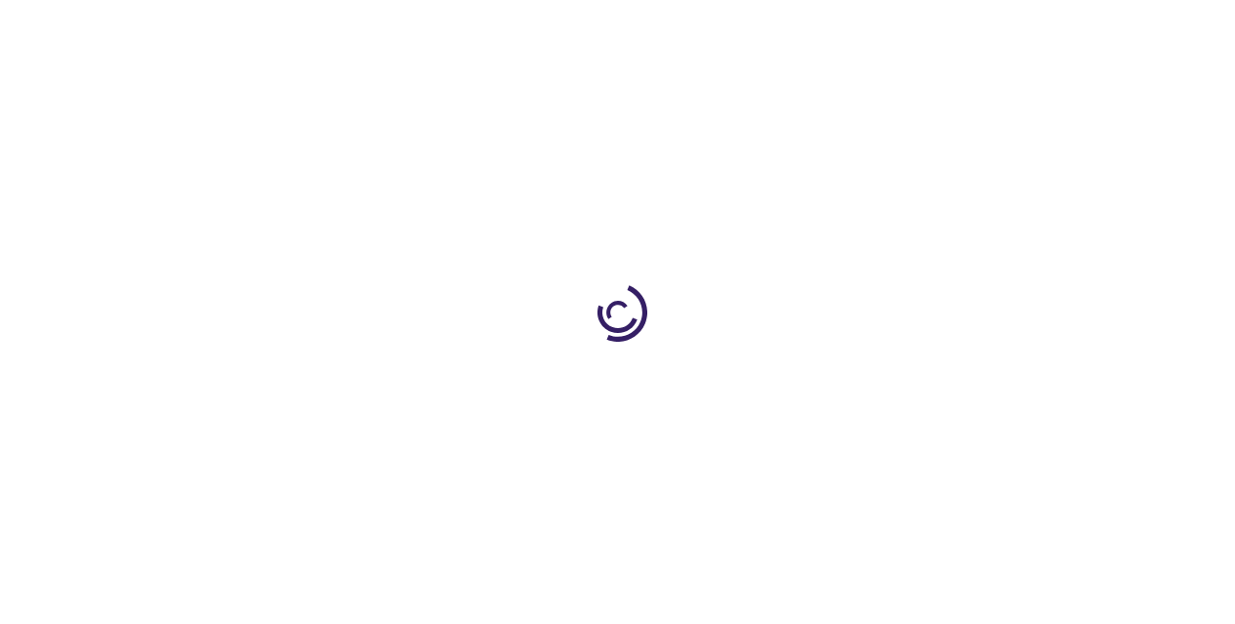
type input "0"
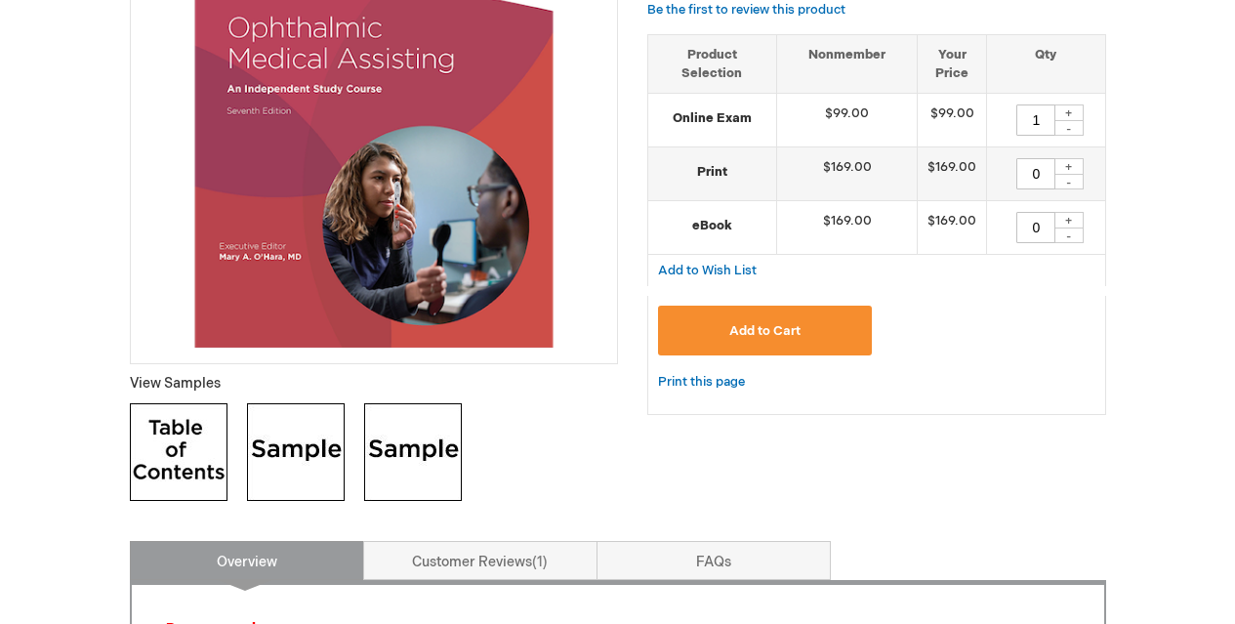
scroll to position [298, 0]
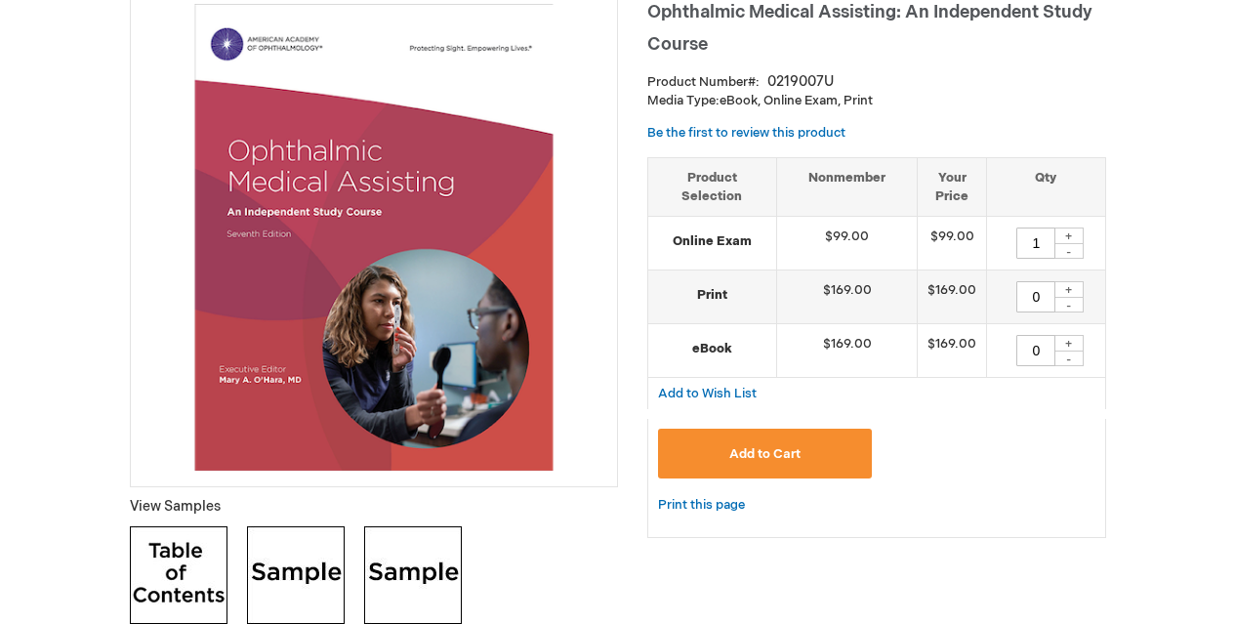
click at [1067, 254] on div "-" at bounding box center [1069, 251] width 29 height 16
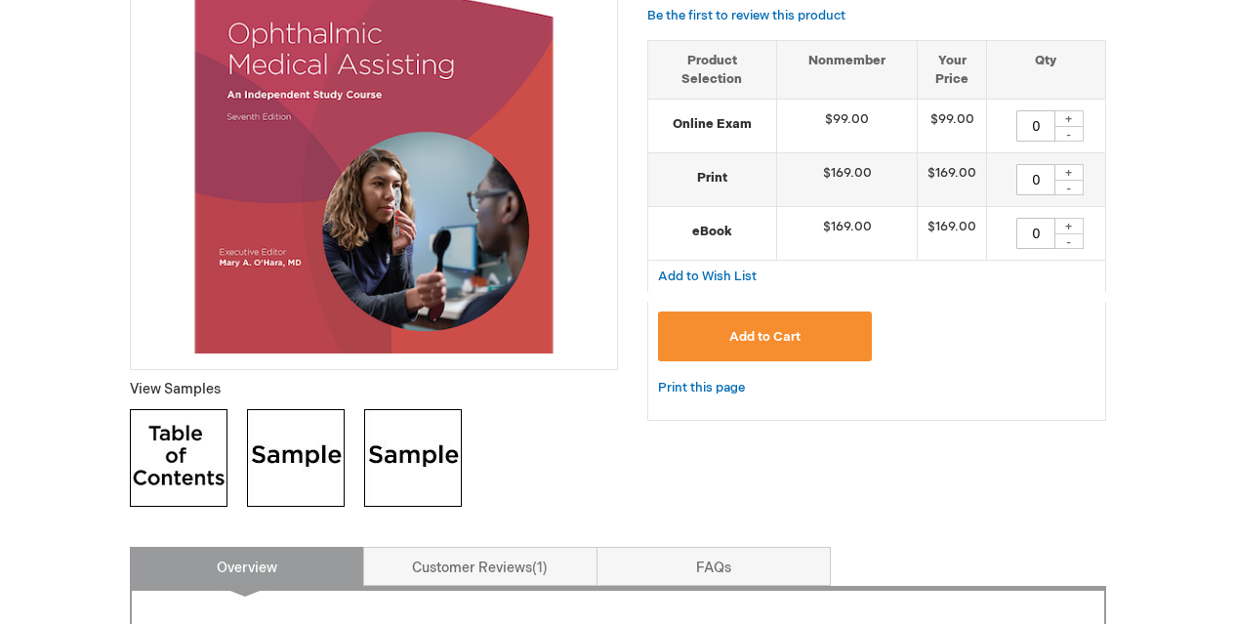
scroll to position [514, 0]
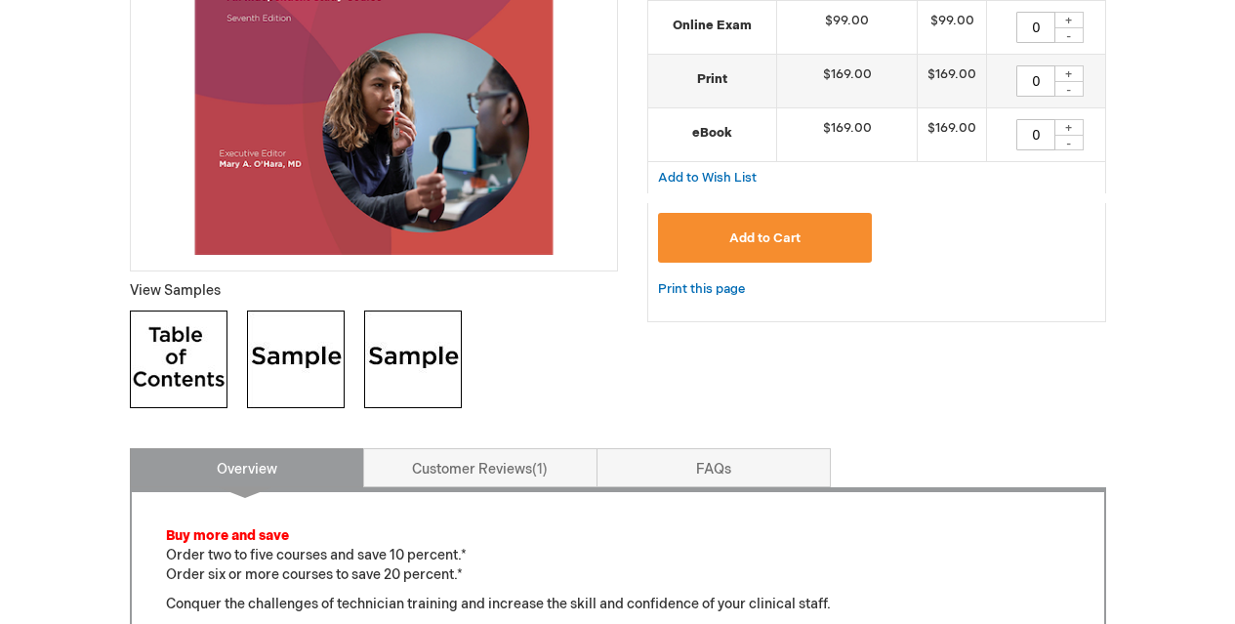
click at [770, 246] on span "Add to Cart" at bounding box center [764, 238] width 71 height 16
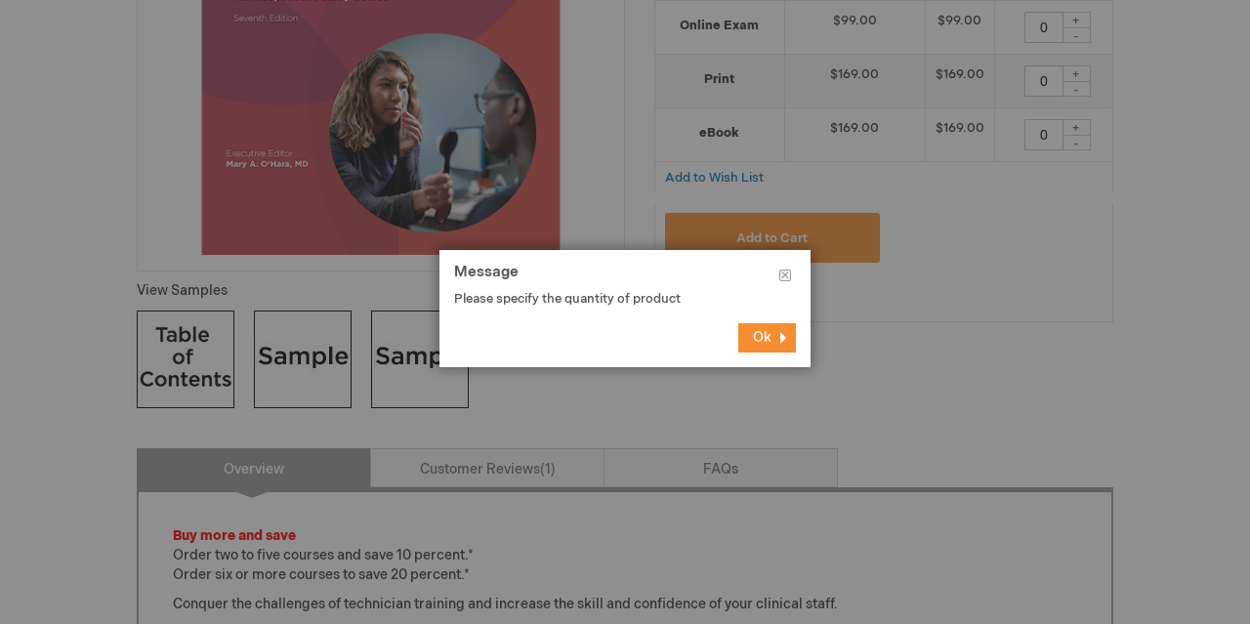
click at [757, 342] on span "Ok" at bounding box center [762, 337] width 19 height 17
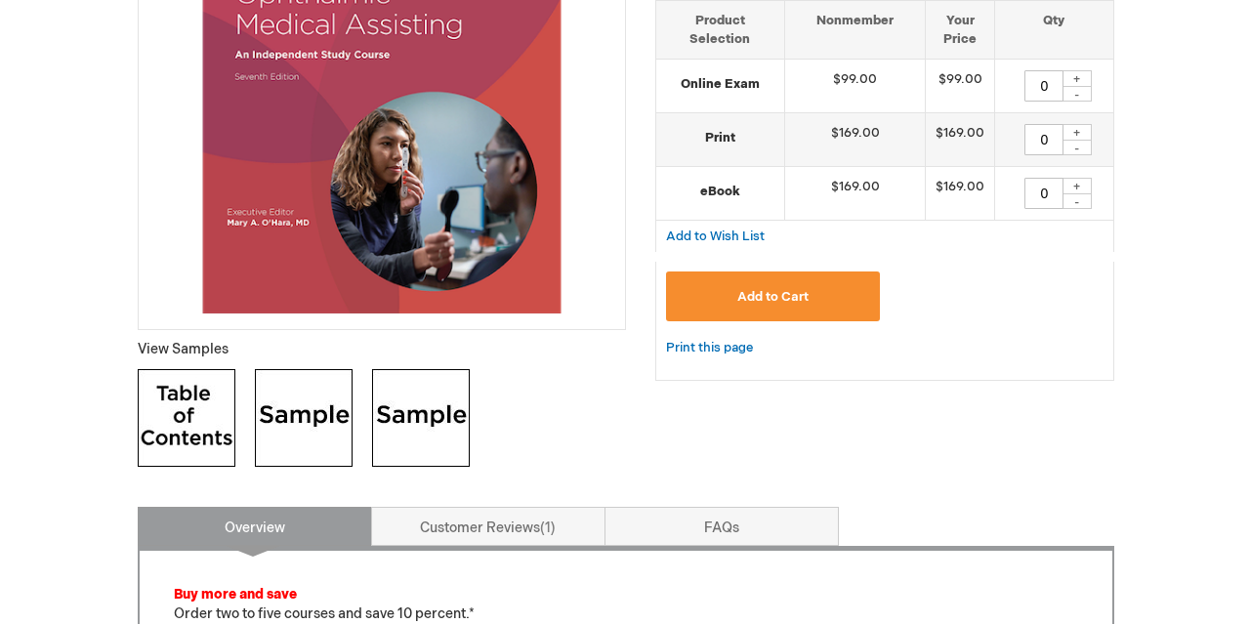
scroll to position [210, 0]
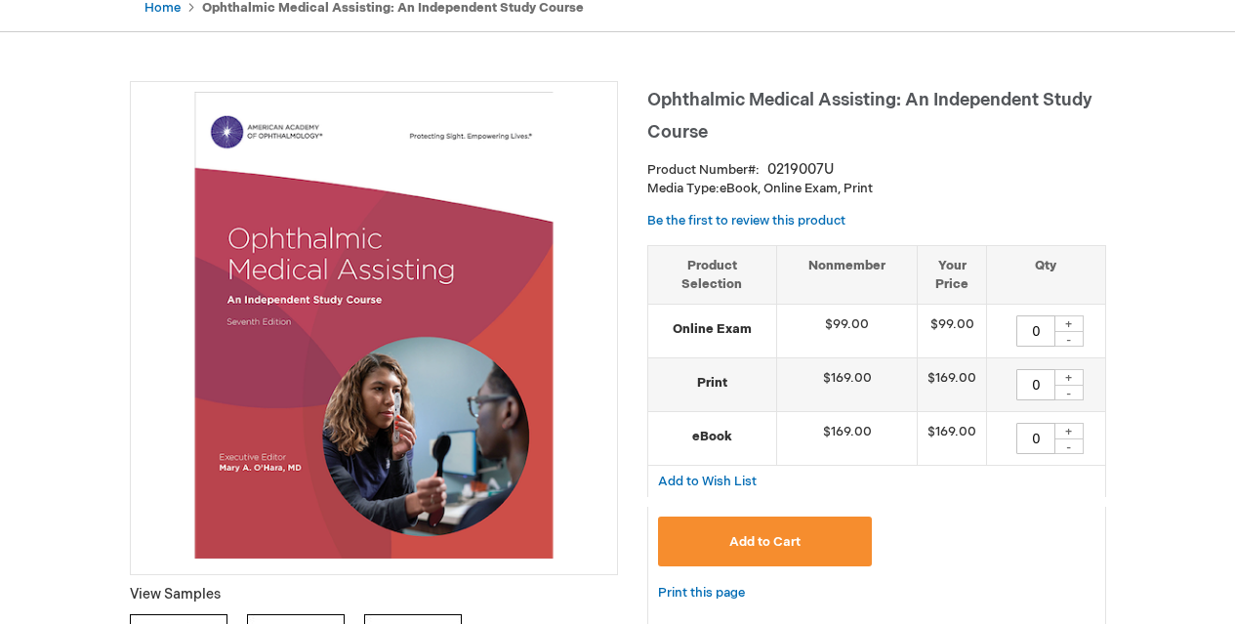
click at [1072, 320] on div "+" at bounding box center [1069, 323] width 29 height 17
type input "1"
click at [824, 549] on button "Add to Cart" at bounding box center [765, 542] width 215 height 50
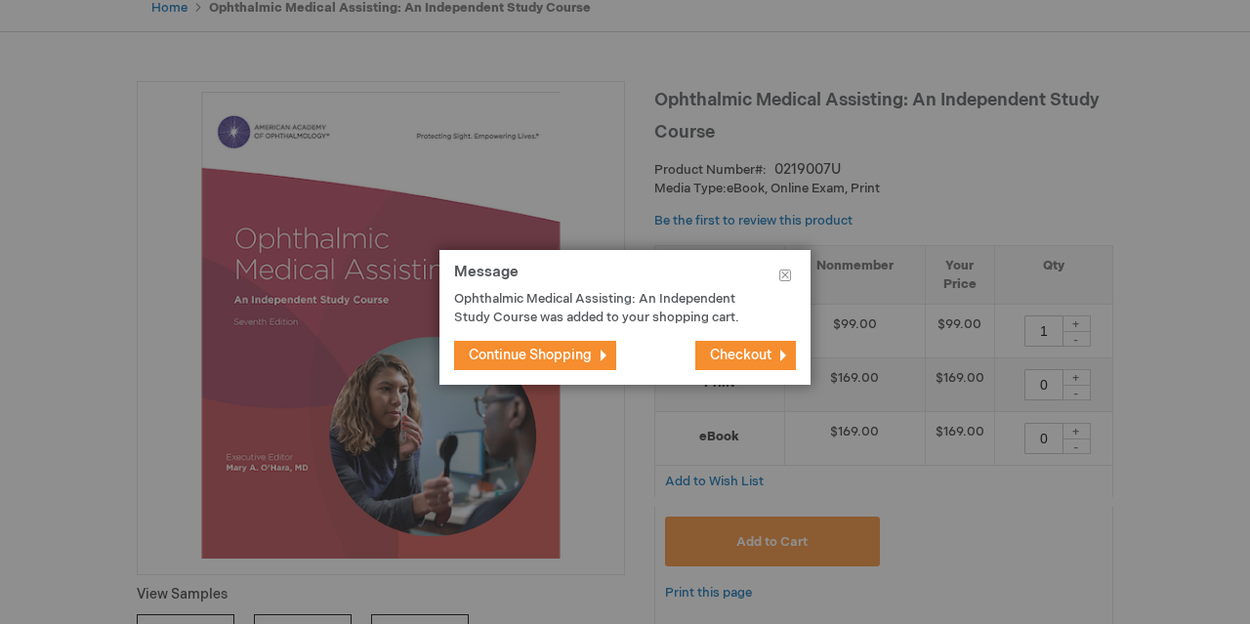
click at [716, 354] on span "Checkout" at bounding box center [741, 355] width 62 height 17
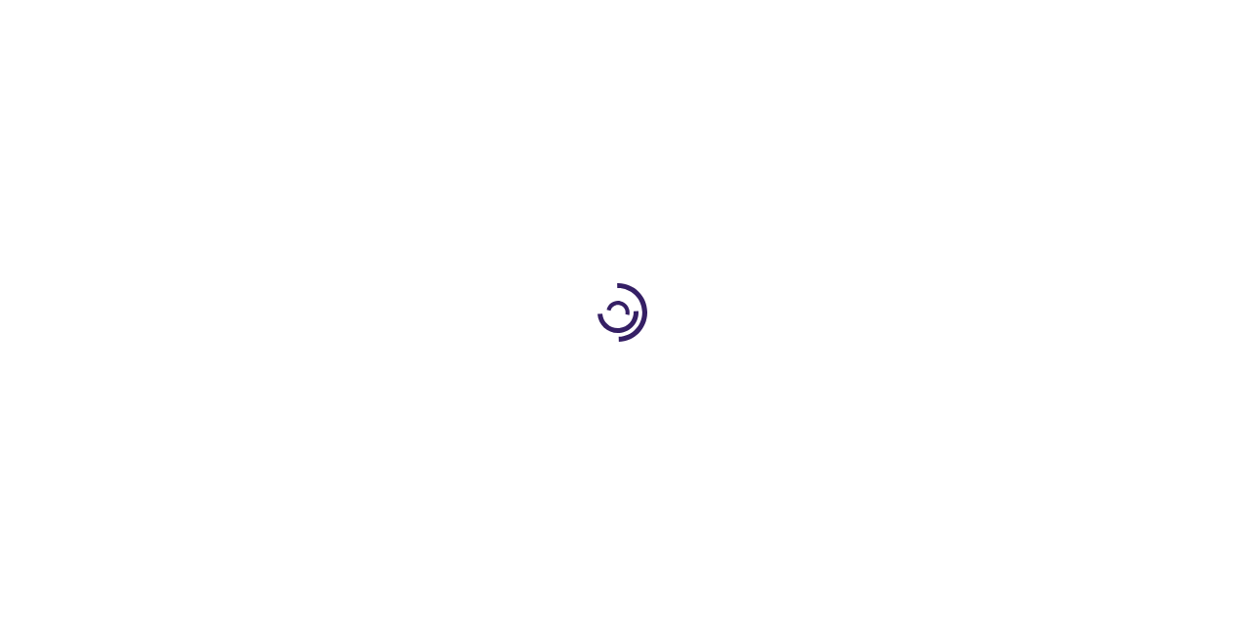
select select "US"
select select "19"
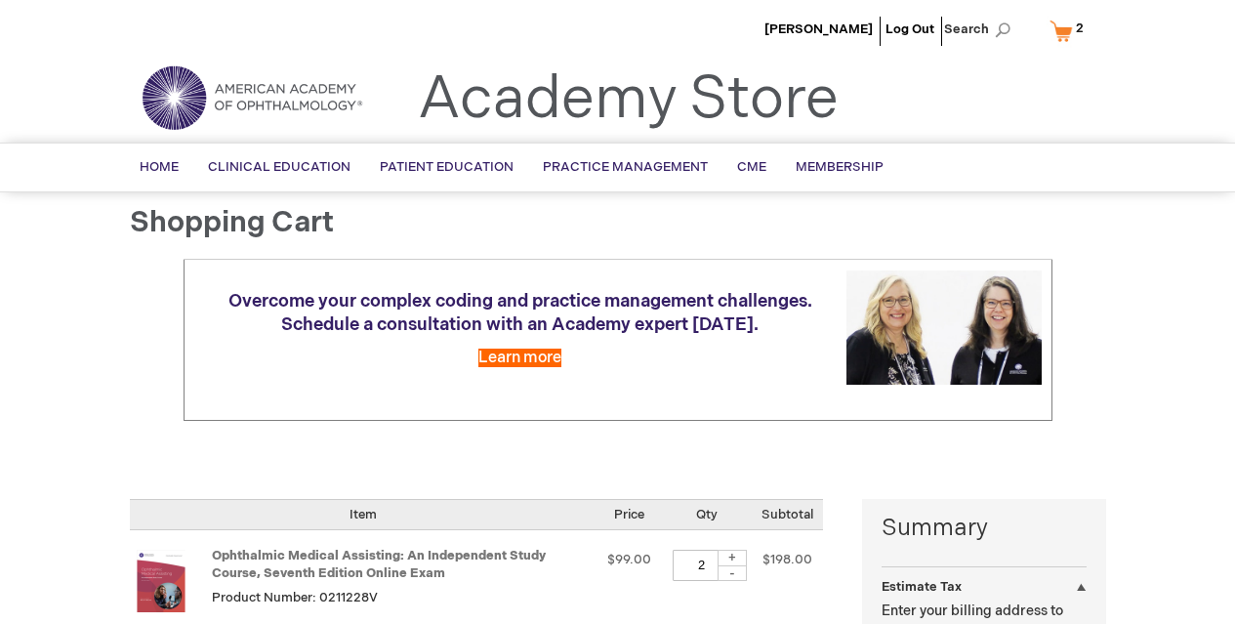
click at [1068, 34] on link "My Cart 2 2 items" at bounding box center [1071, 31] width 51 height 34
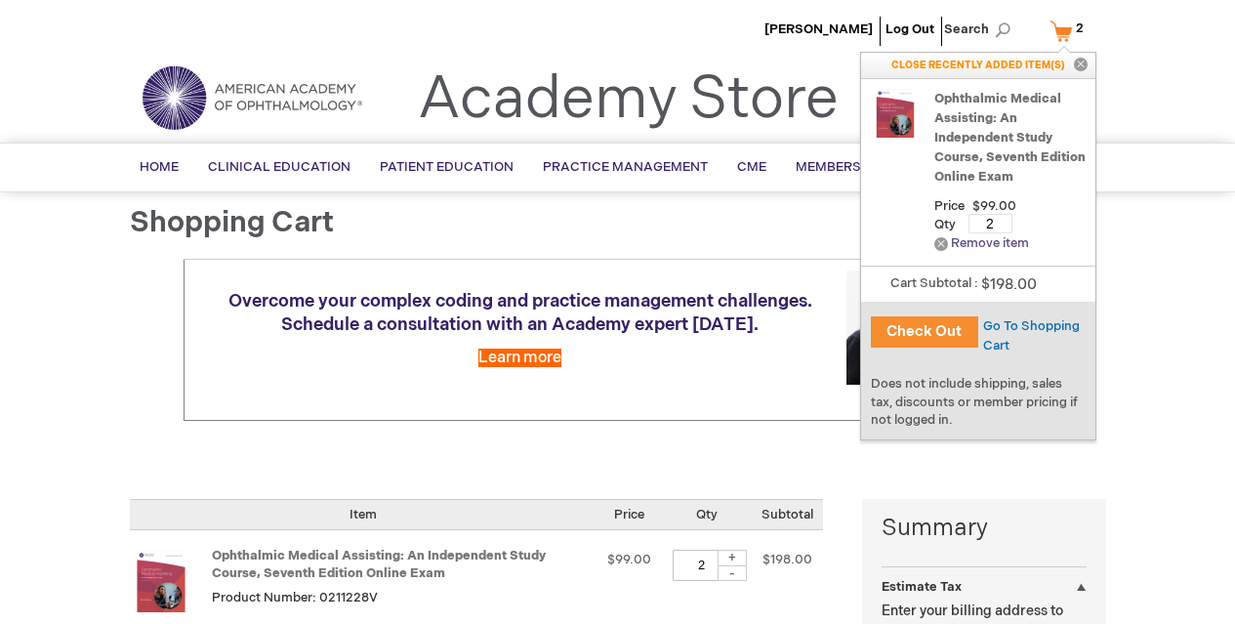
click at [941, 245] on link "Remove Remove item" at bounding box center [981, 243] width 95 height 15
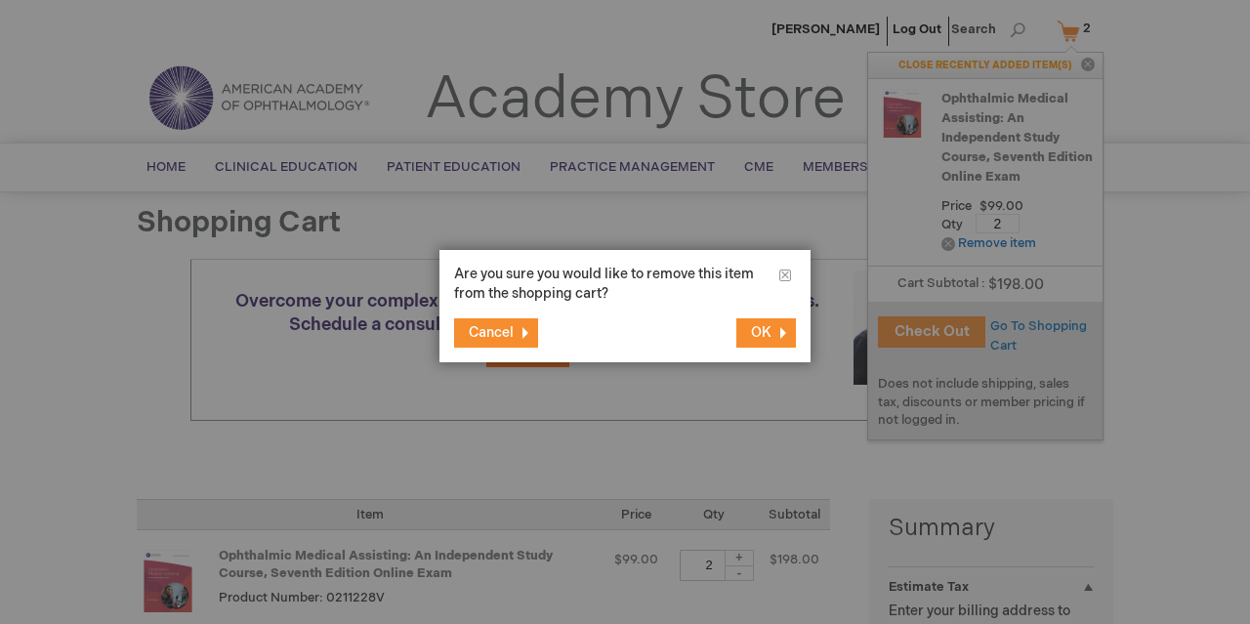
click at [753, 333] on span "OK" at bounding box center [761, 332] width 21 height 17
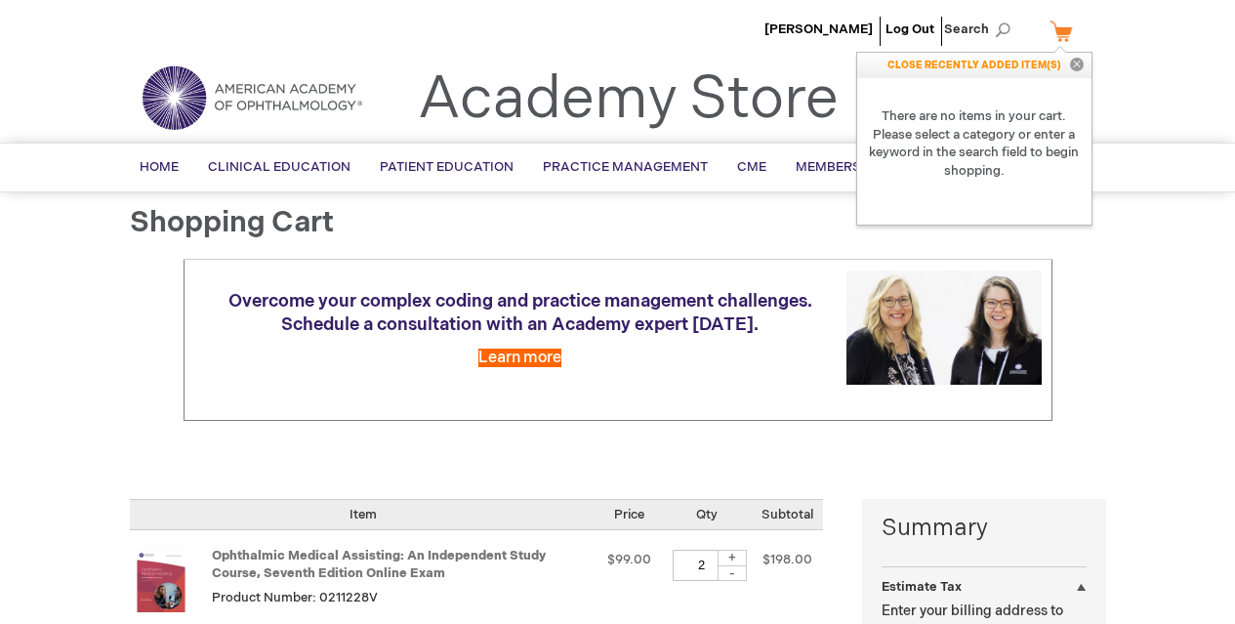
click at [1078, 62] on button "Close" at bounding box center [1076, 65] width 29 height 25
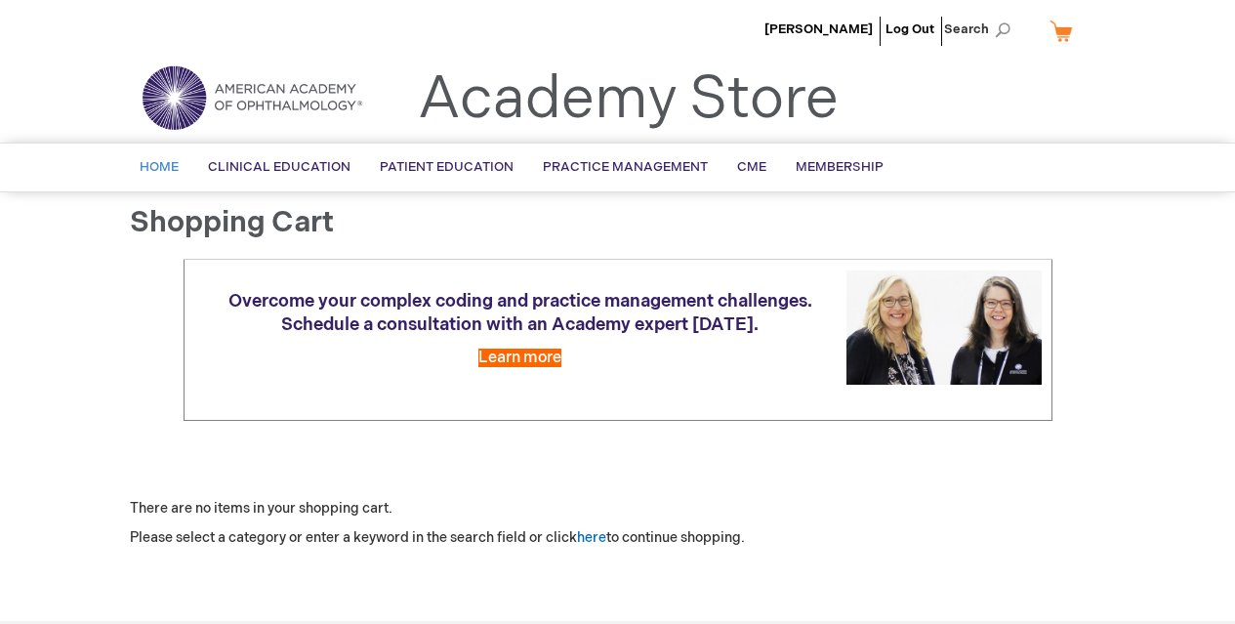
click at [162, 167] on span "Home" at bounding box center [159, 167] width 39 height 16
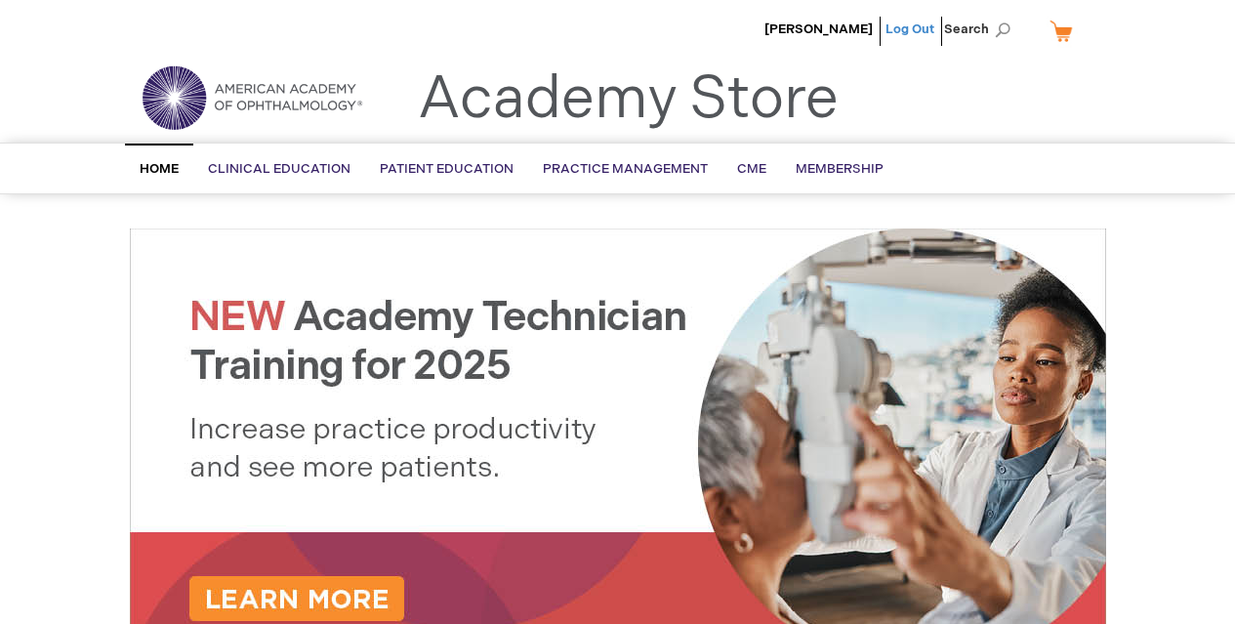
click at [903, 27] on link "Log Out" at bounding box center [910, 29] width 49 height 16
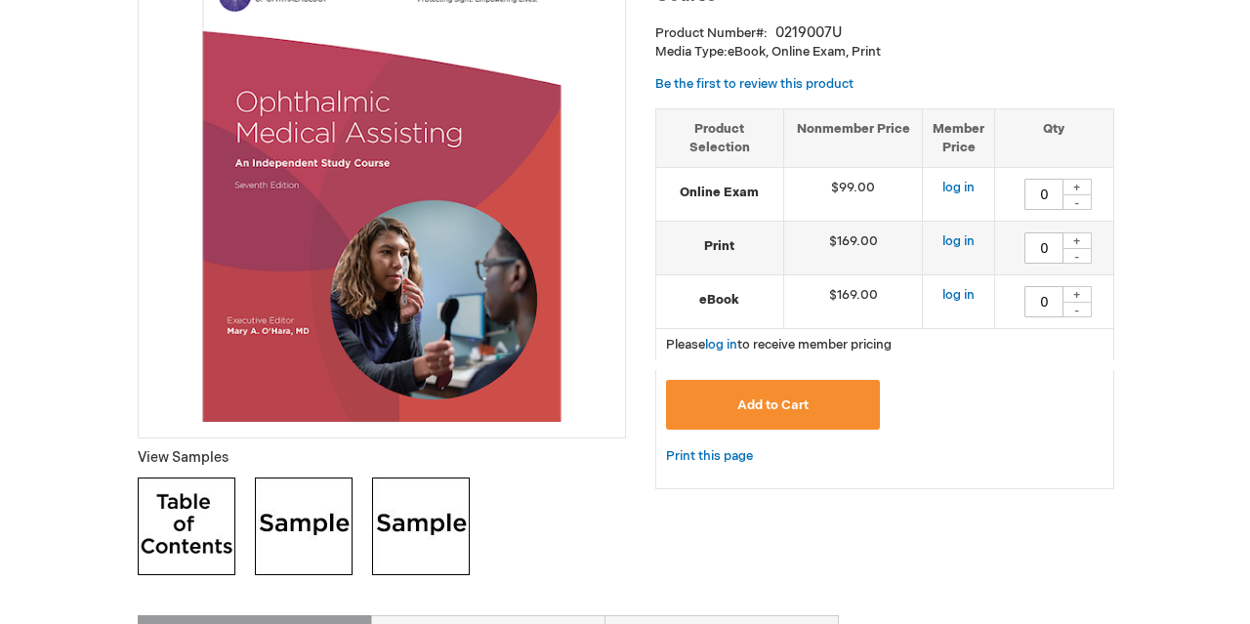
scroll to position [356, 0]
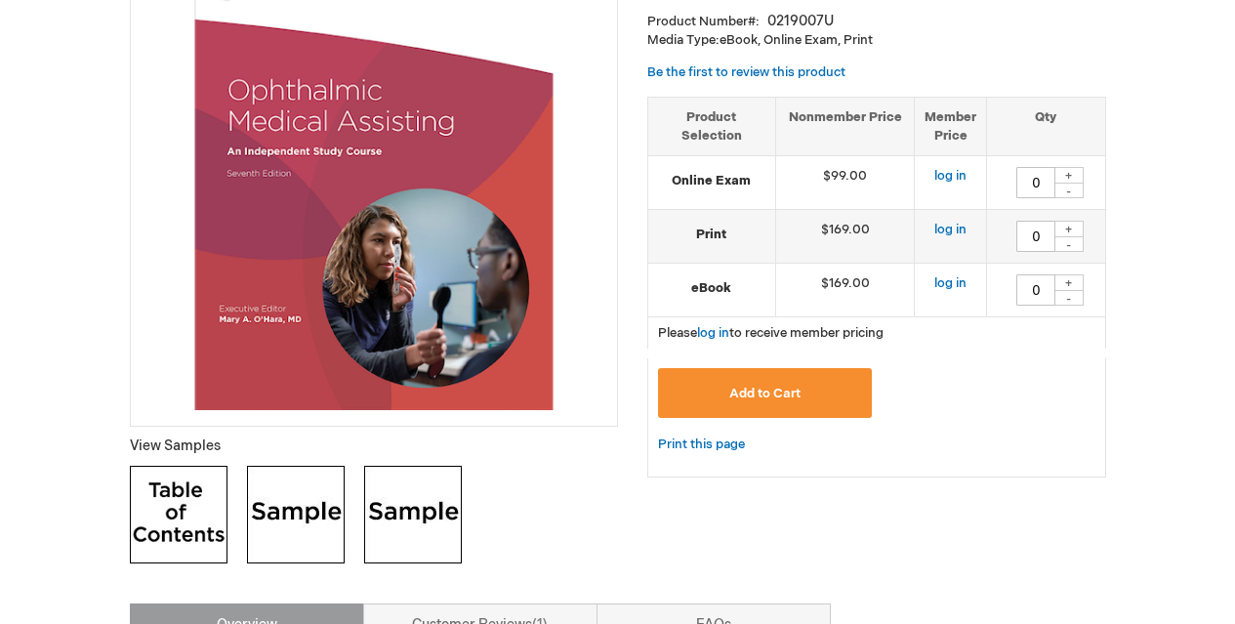
click at [1068, 180] on div "+" at bounding box center [1069, 175] width 29 height 17
type input "1"
click at [764, 400] on span "Add to Cart" at bounding box center [764, 394] width 71 height 16
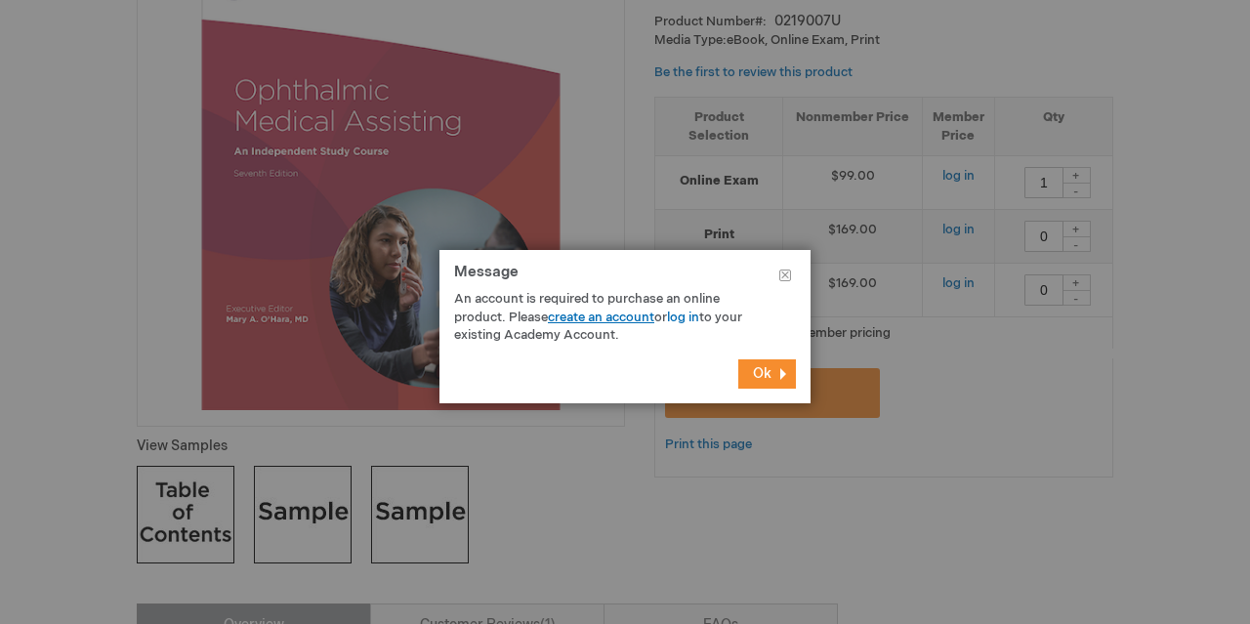
click at [585, 320] on link "create an account" at bounding box center [601, 318] width 106 height 16
